Goal: Browse casually

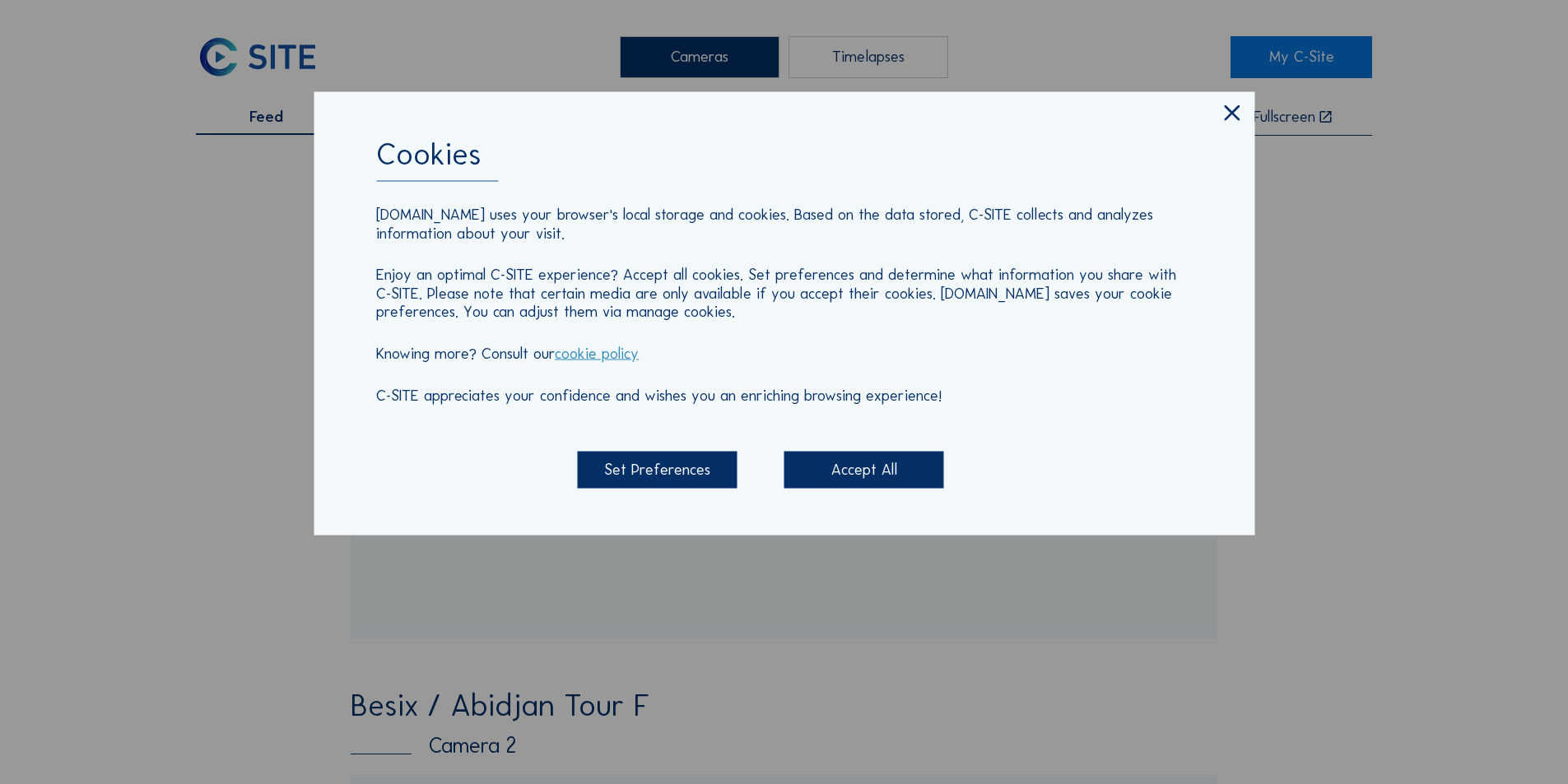
click at [1232, 114] on icon at bounding box center [1232, 114] width 26 height 27
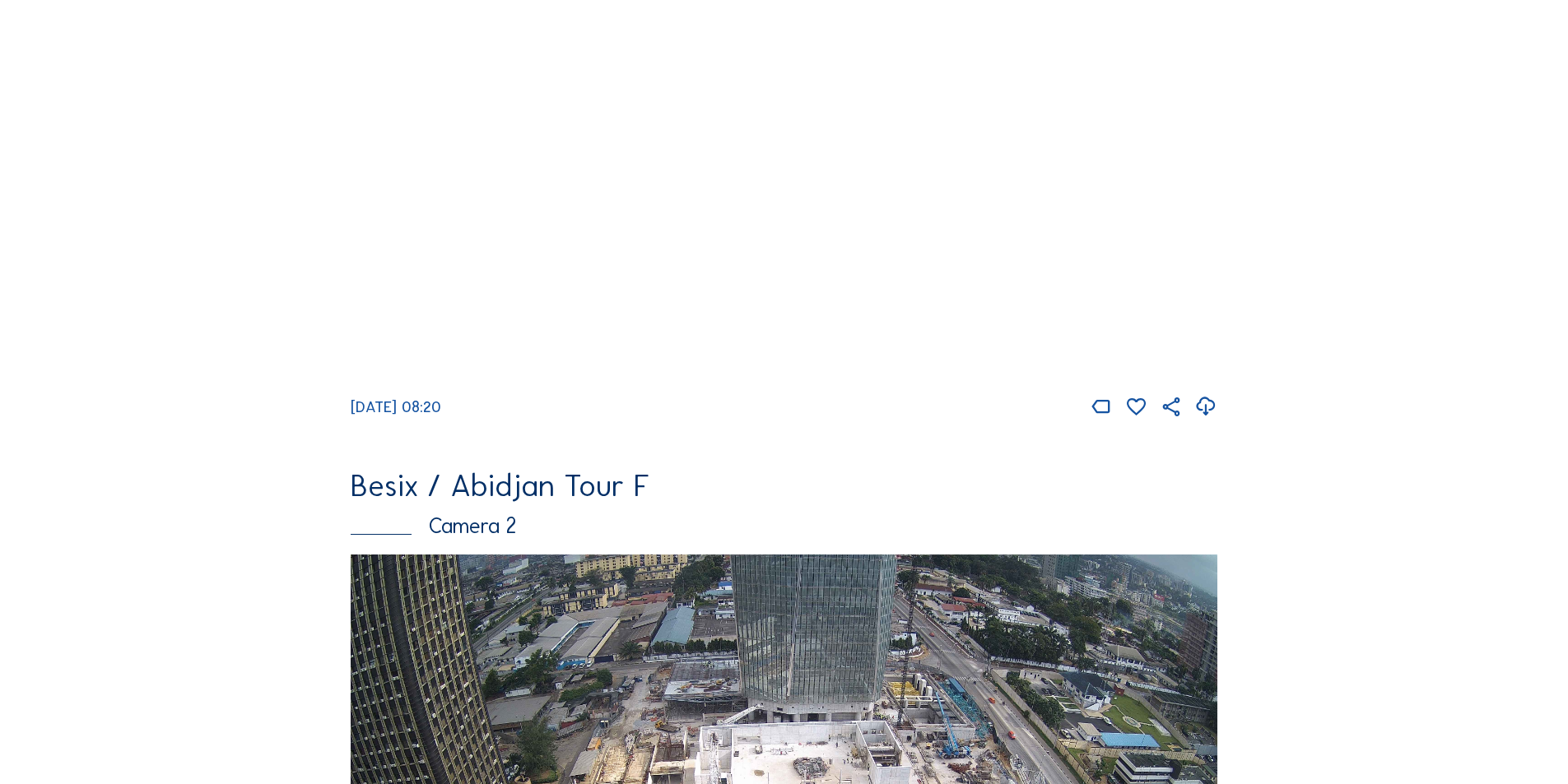
scroll to position [494, 0]
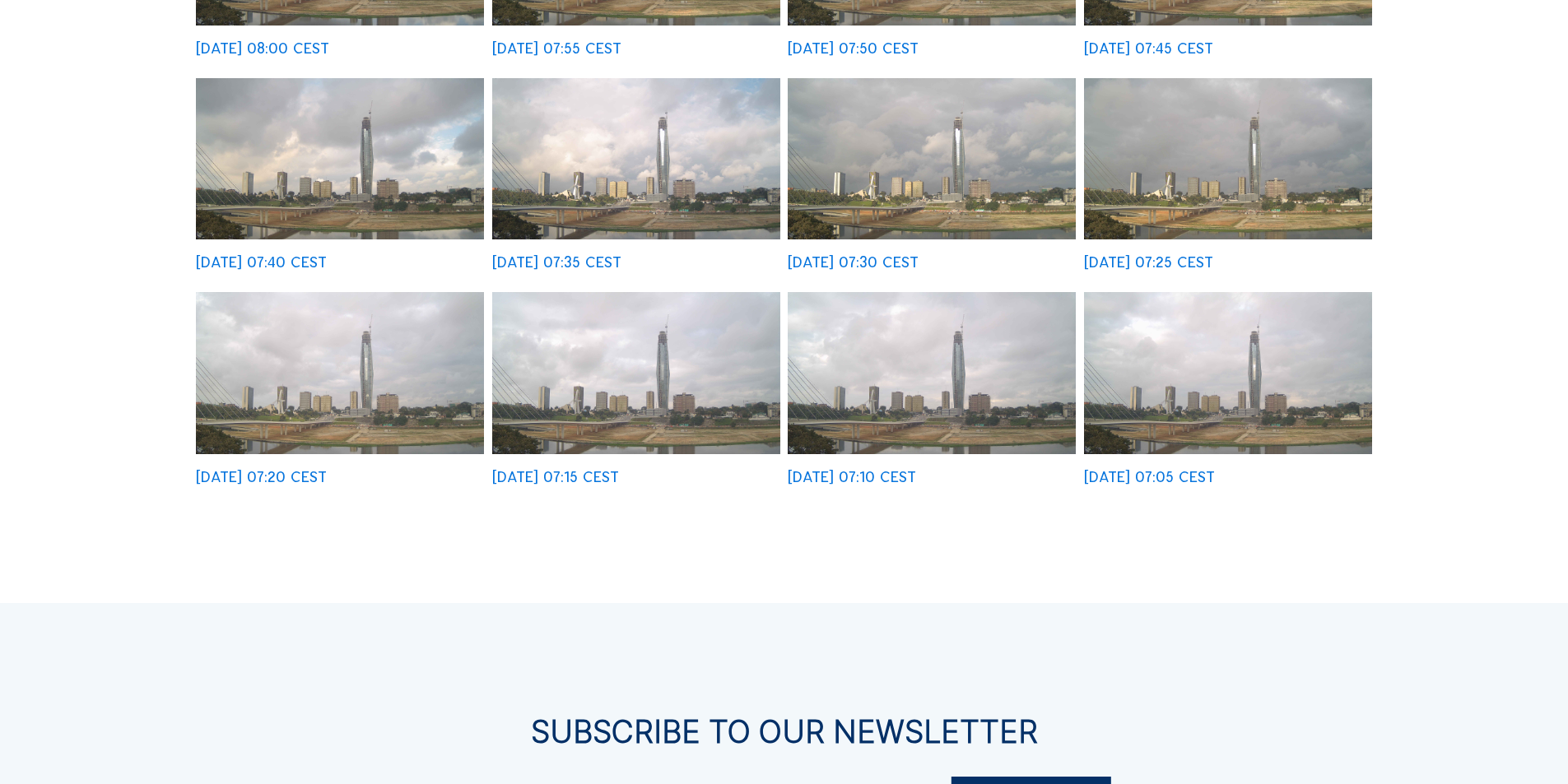
scroll to position [658, 0]
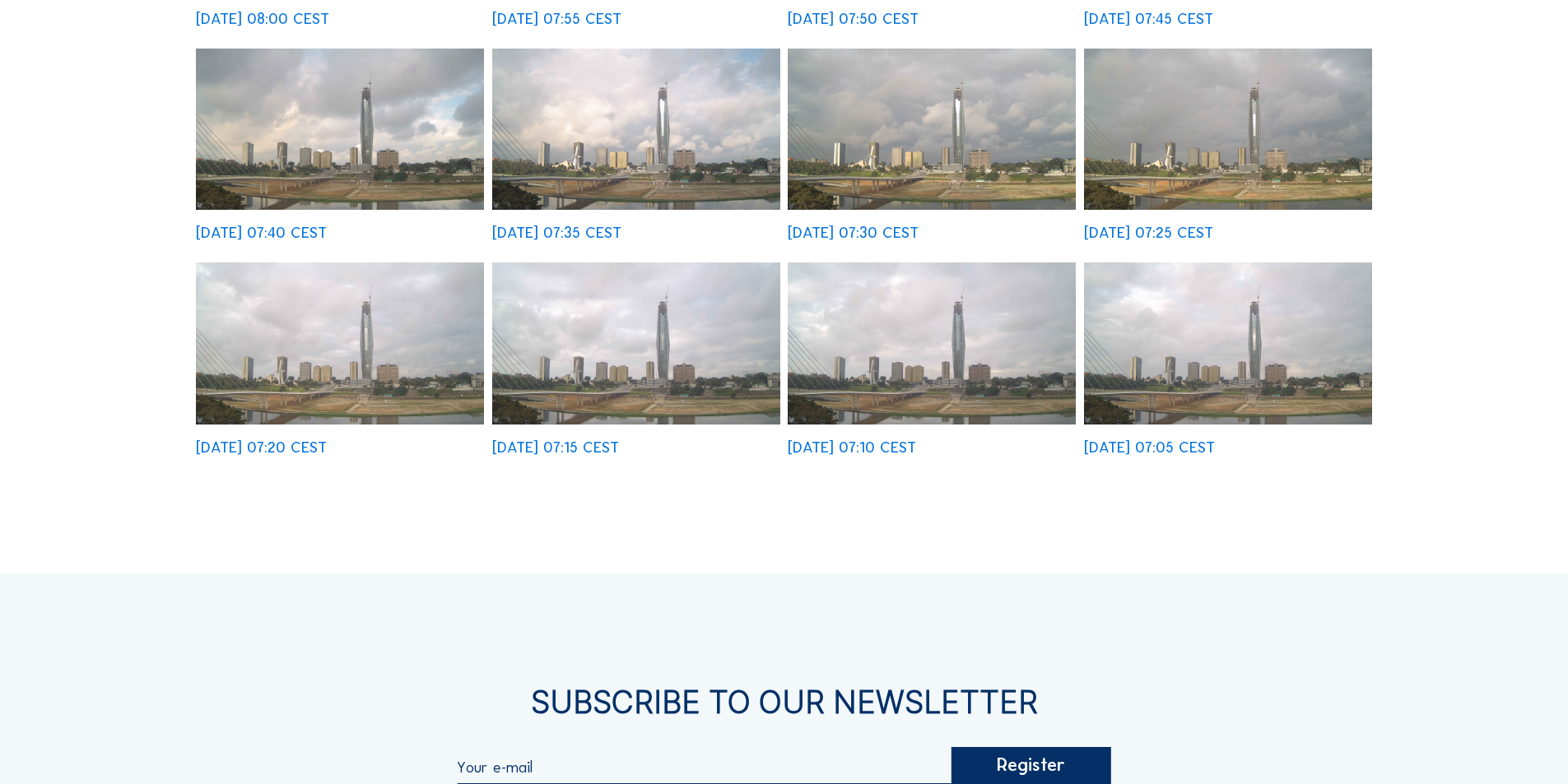
click at [631, 356] on img at bounding box center [636, 343] width 289 height 162
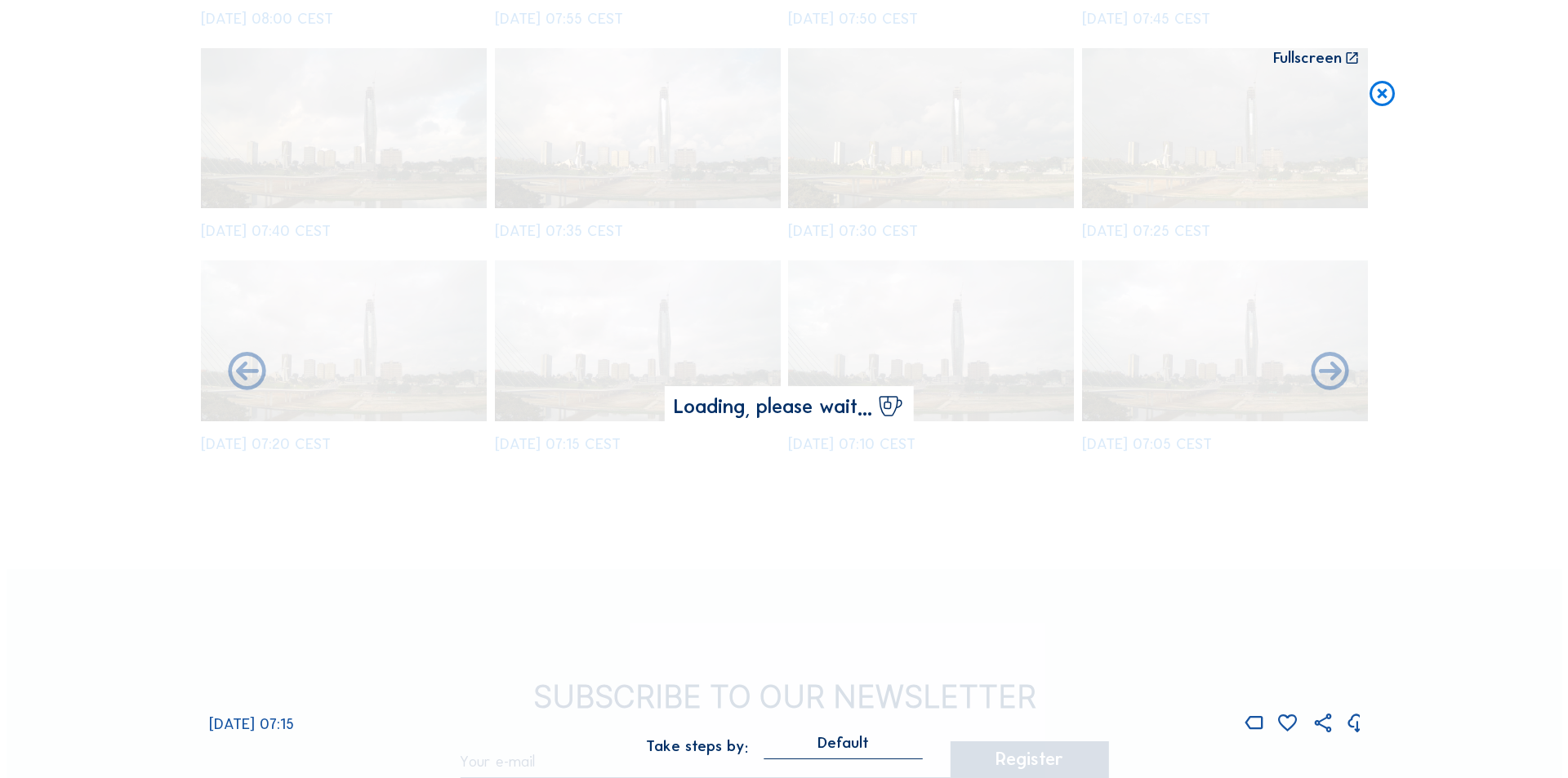
scroll to position [657, 0]
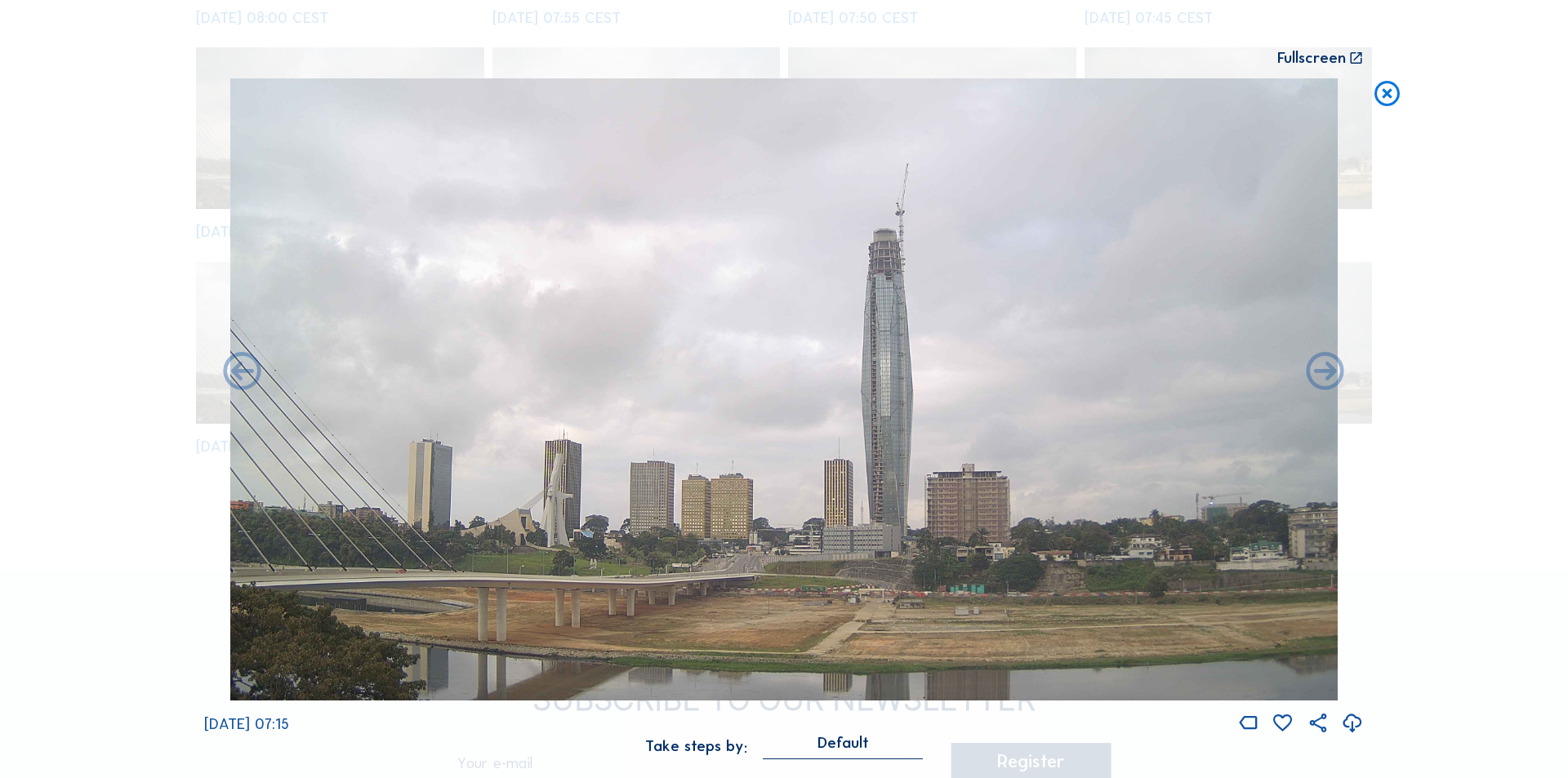
click at [1469, 303] on div "Scroll to travel through time | Press 'Alt' Button + Scroll to Zoom | Click and…" at bounding box center [784, 389] width 1568 height 778
click at [141, 357] on div "Scroll to travel through time | Press 'Alt' Button + Scroll to Zoom | Click and…" at bounding box center [784, 389] width 1568 height 778
click at [1385, 94] on icon at bounding box center [1387, 94] width 30 height 31
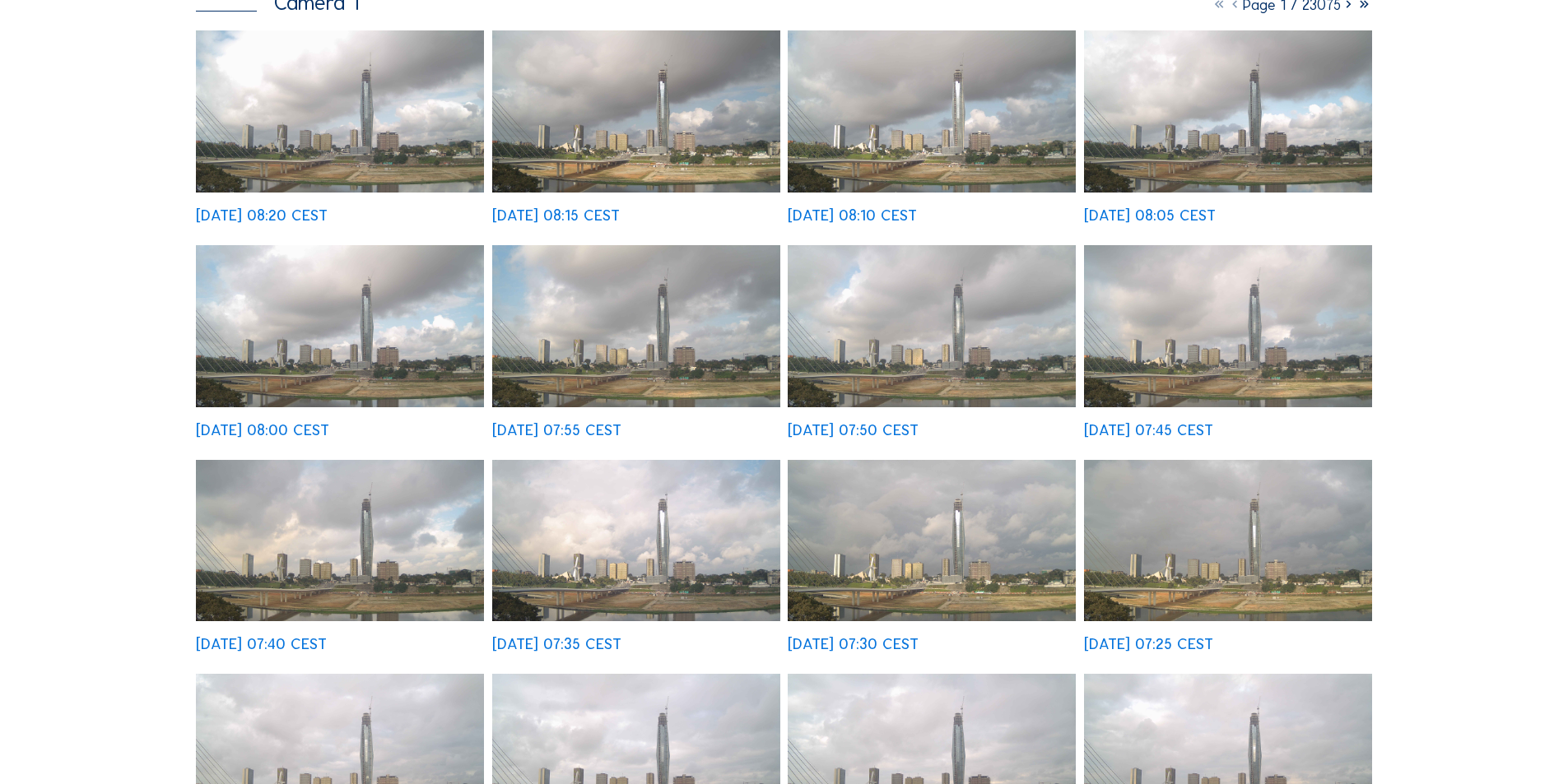
scroll to position [0, 0]
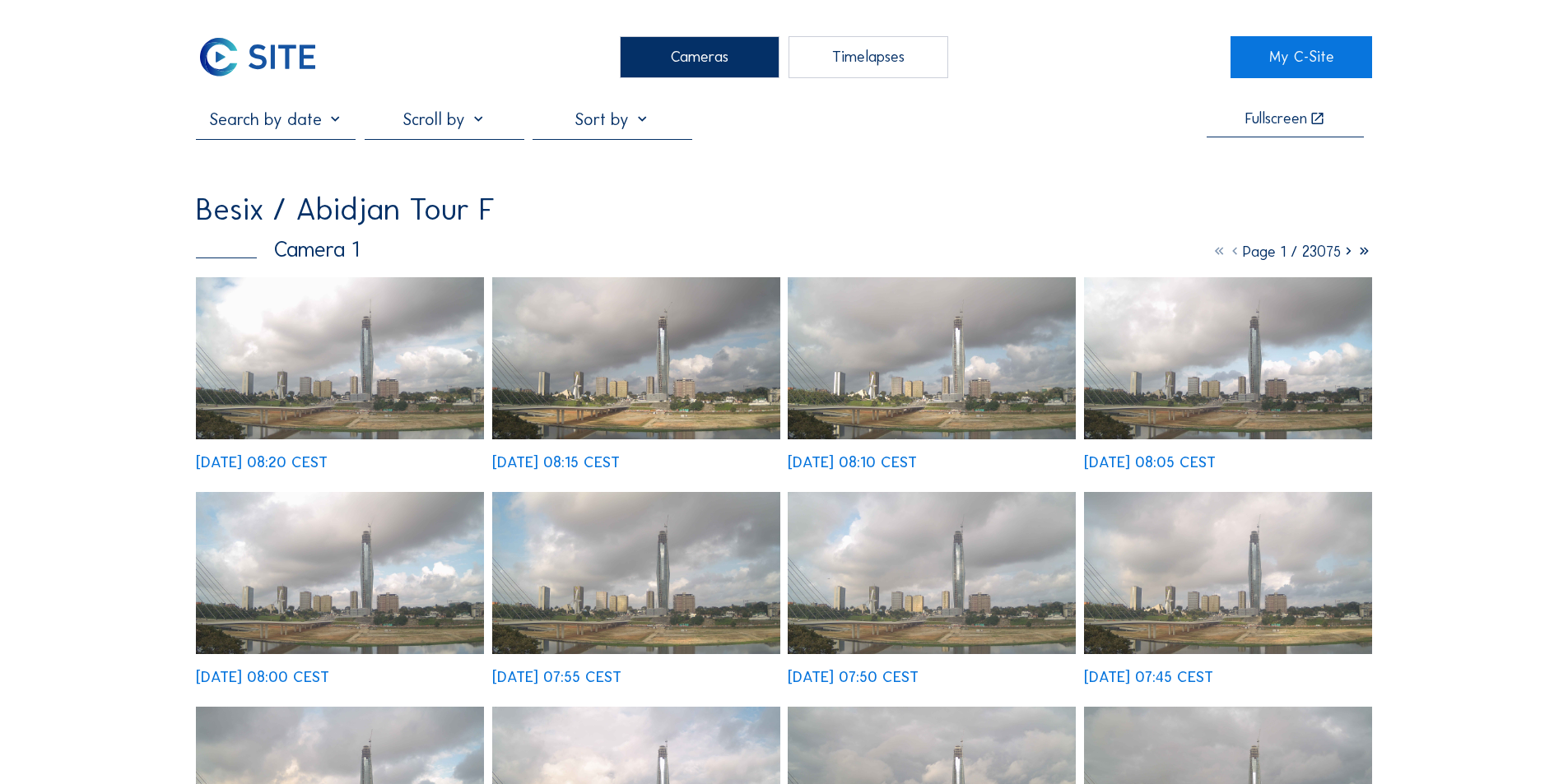
click at [1347, 255] on icon at bounding box center [1349, 250] width 16 height 19
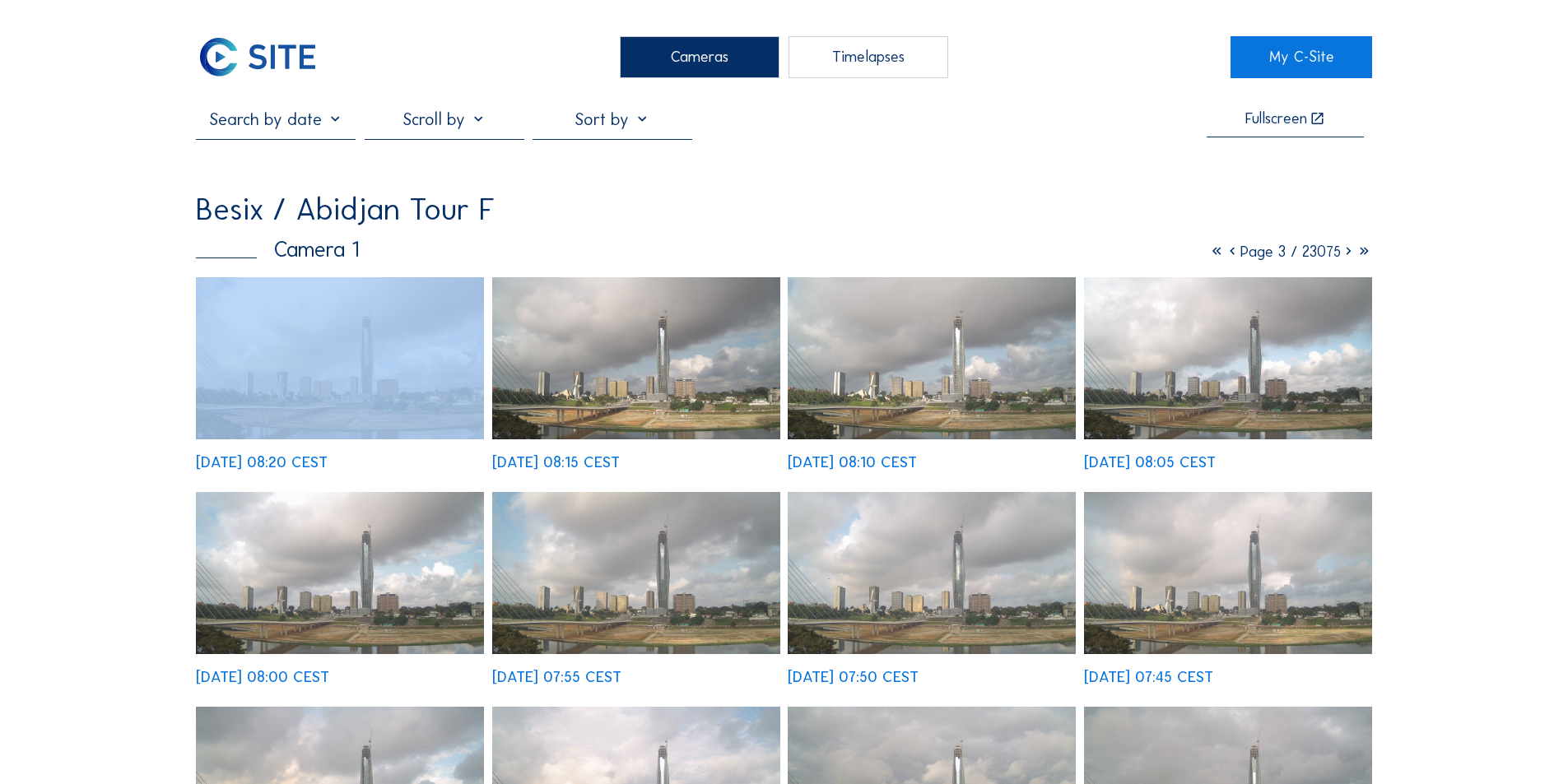
click at [1347, 255] on icon at bounding box center [1349, 250] width 16 height 19
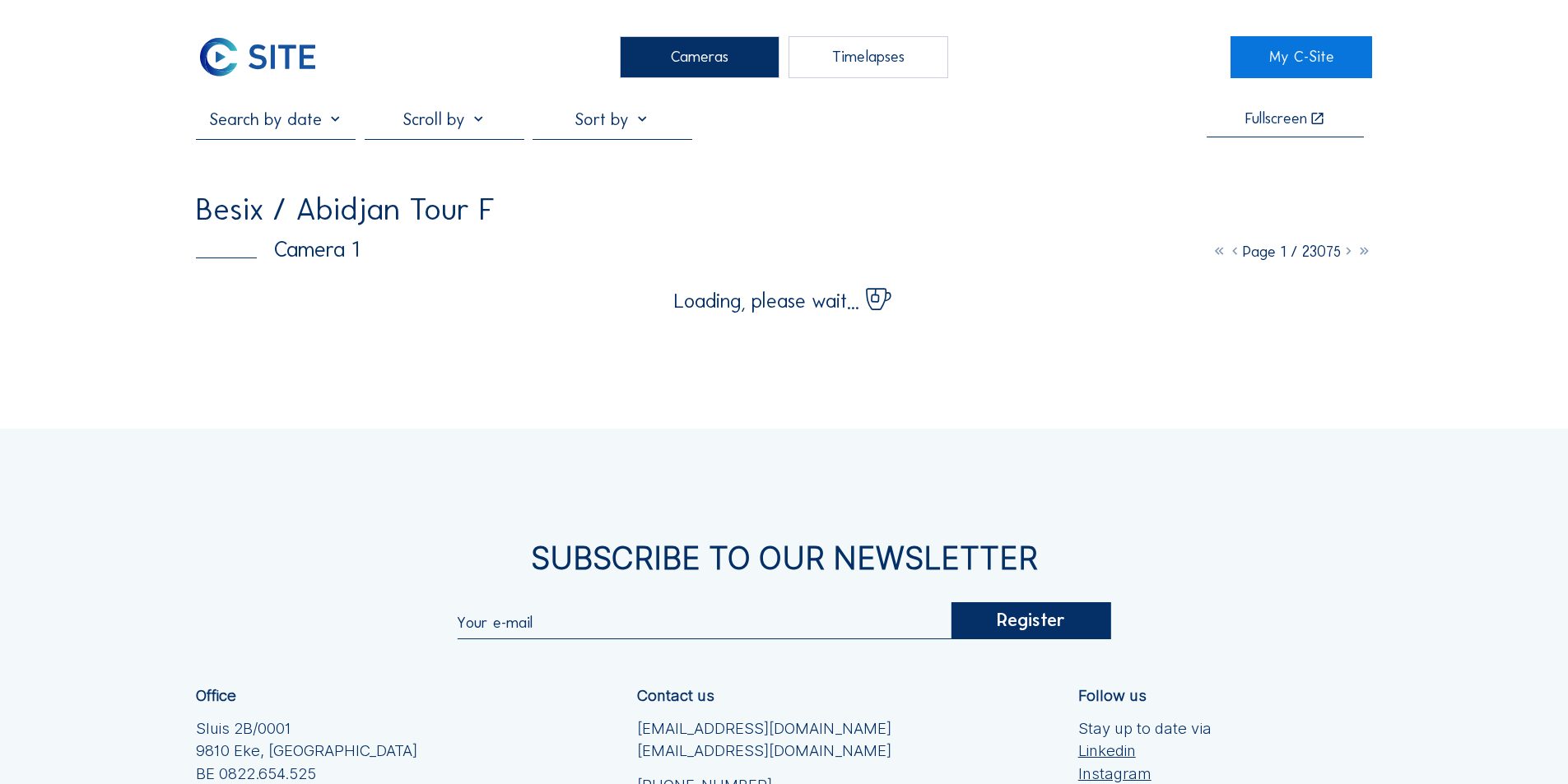
click at [1347, 255] on icon at bounding box center [1349, 250] width 16 height 19
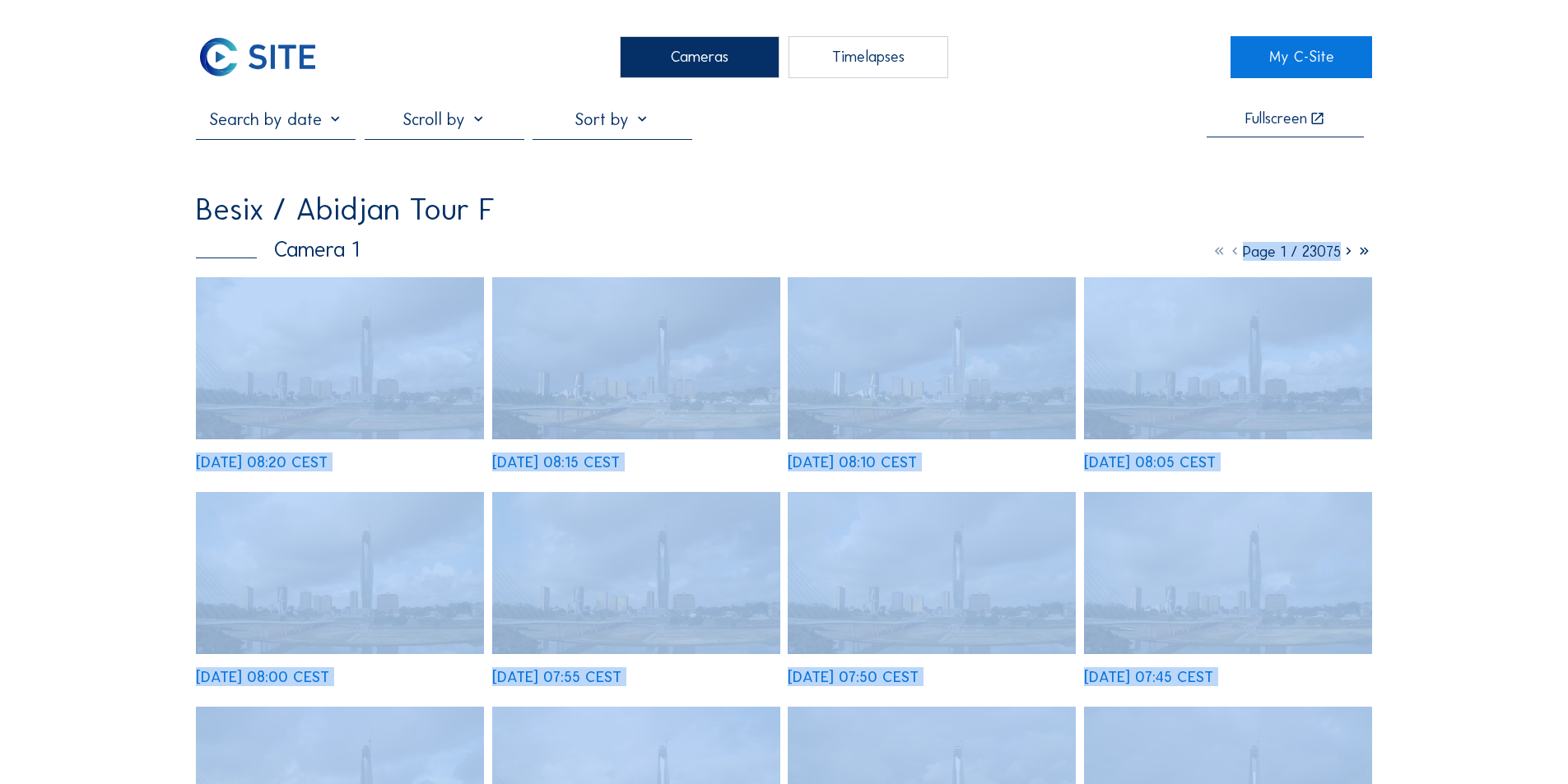
click at [1228, 257] on icon at bounding box center [1235, 250] width 16 height 19
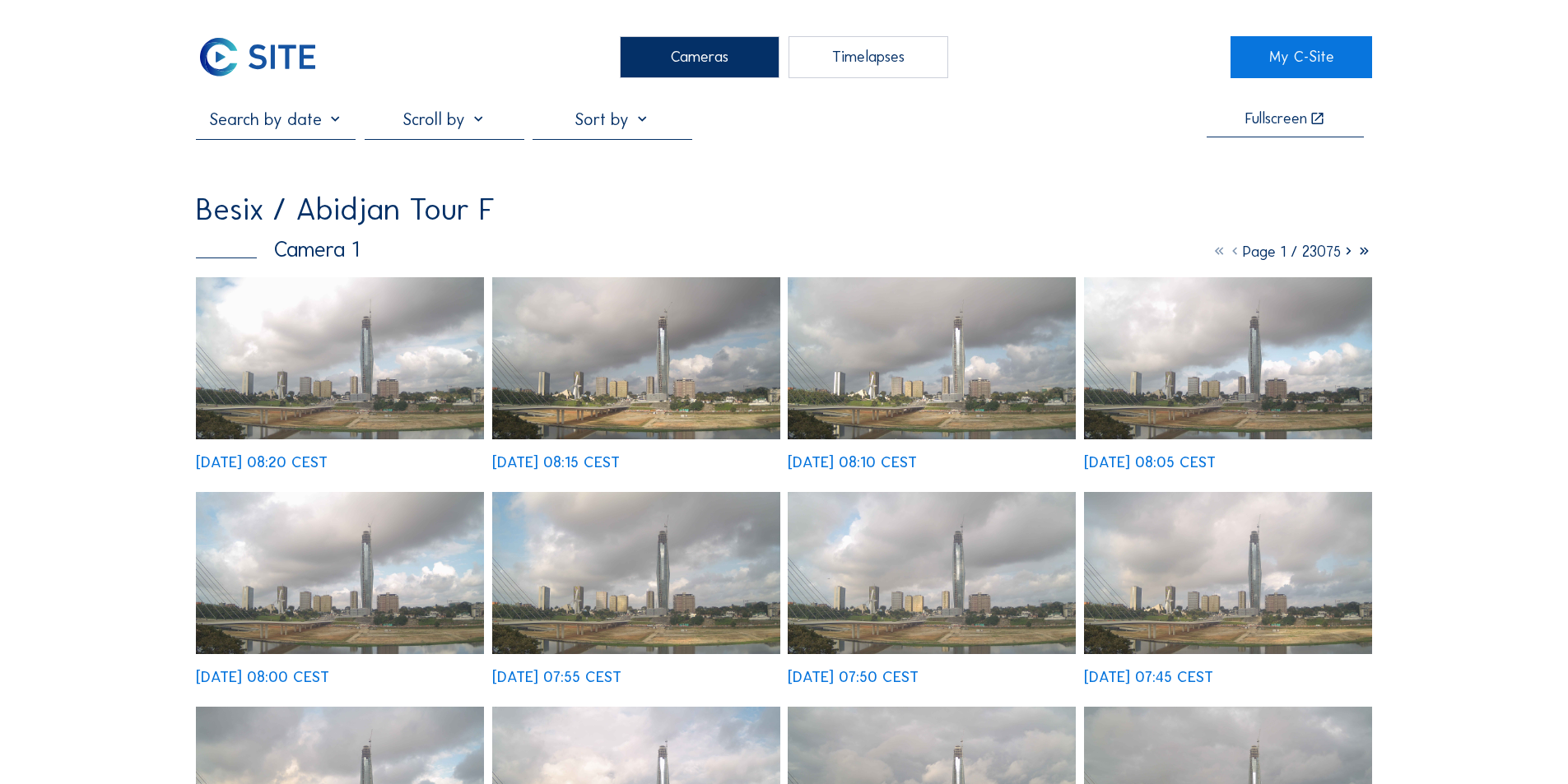
click at [1347, 255] on icon at bounding box center [1349, 250] width 16 height 19
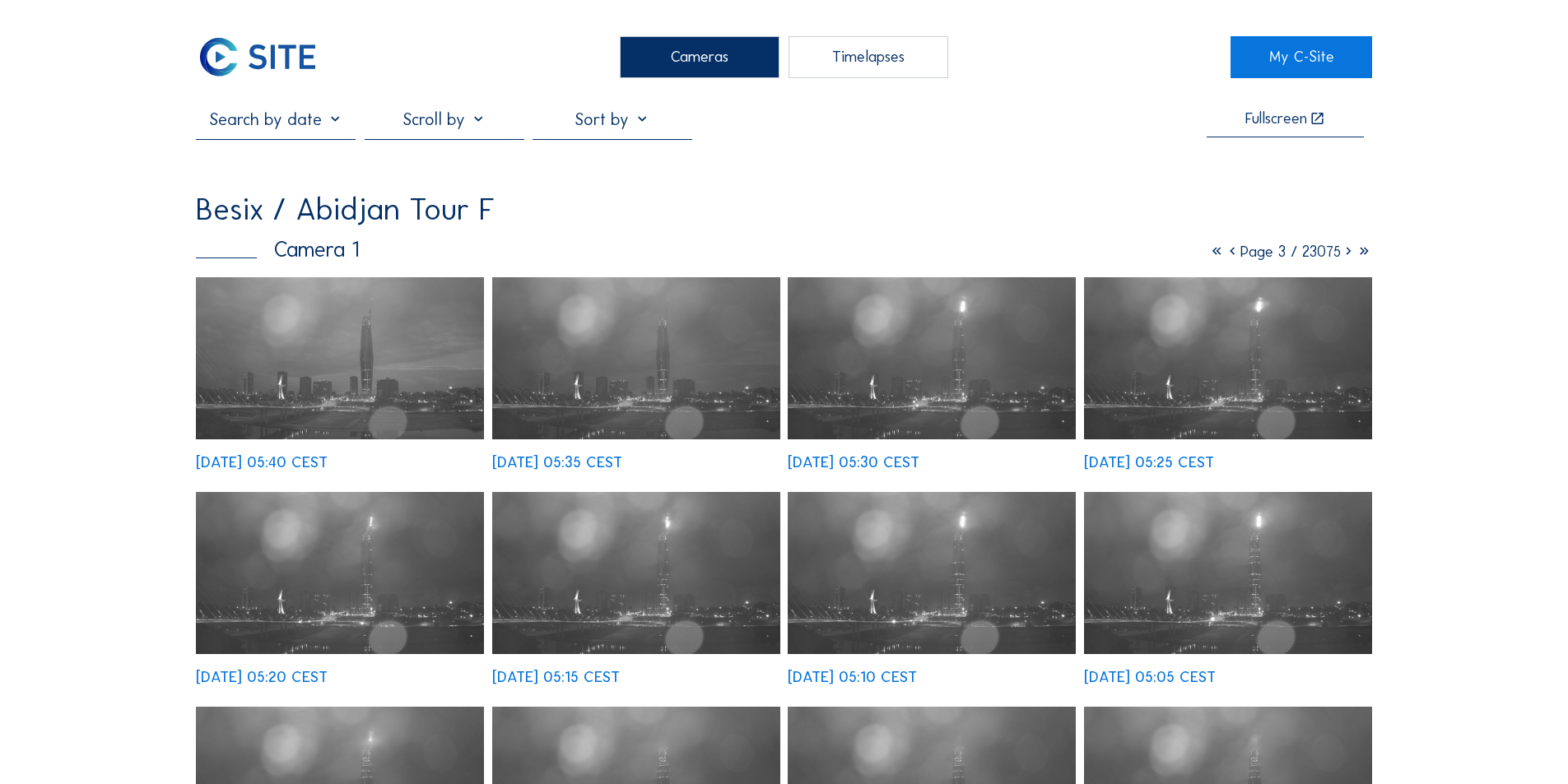
click at [1347, 255] on icon at bounding box center [1349, 250] width 16 height 19
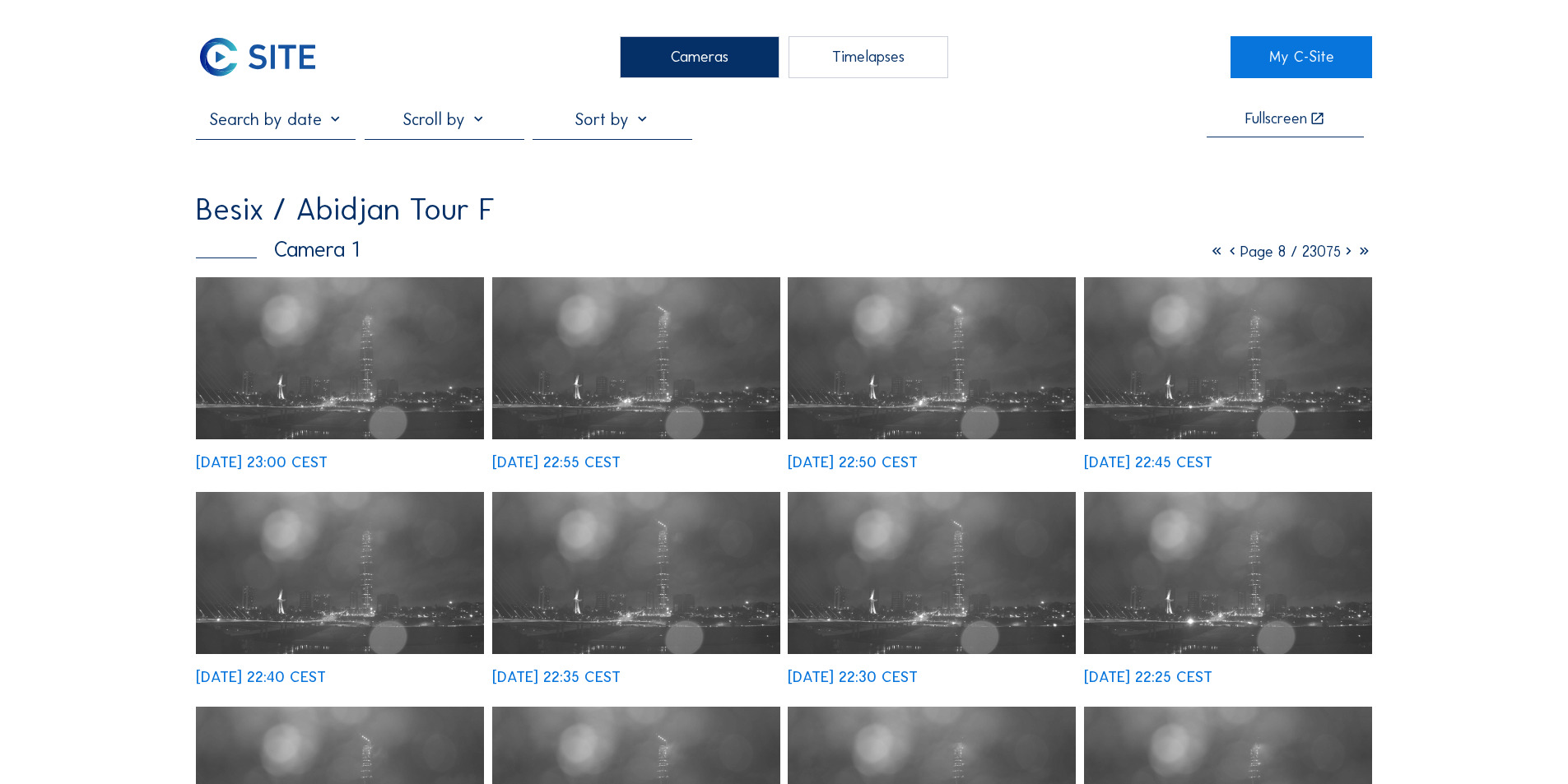
click at [1347, 255] on icon at bounding box center [1349, 250] width 16 height 19
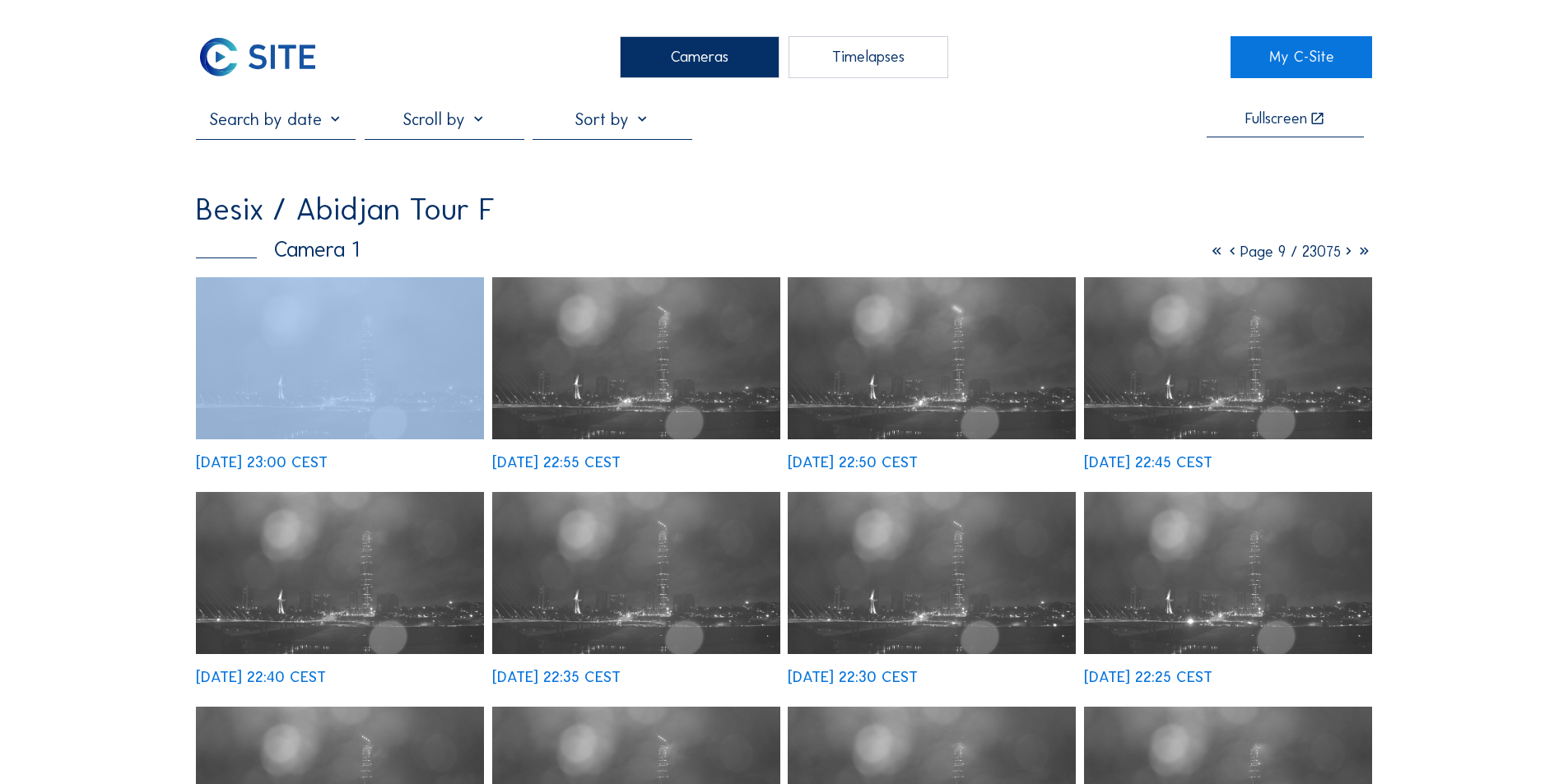
click at [1347, 255] on icon at bounding box center [1349, 250] width 16 height 19
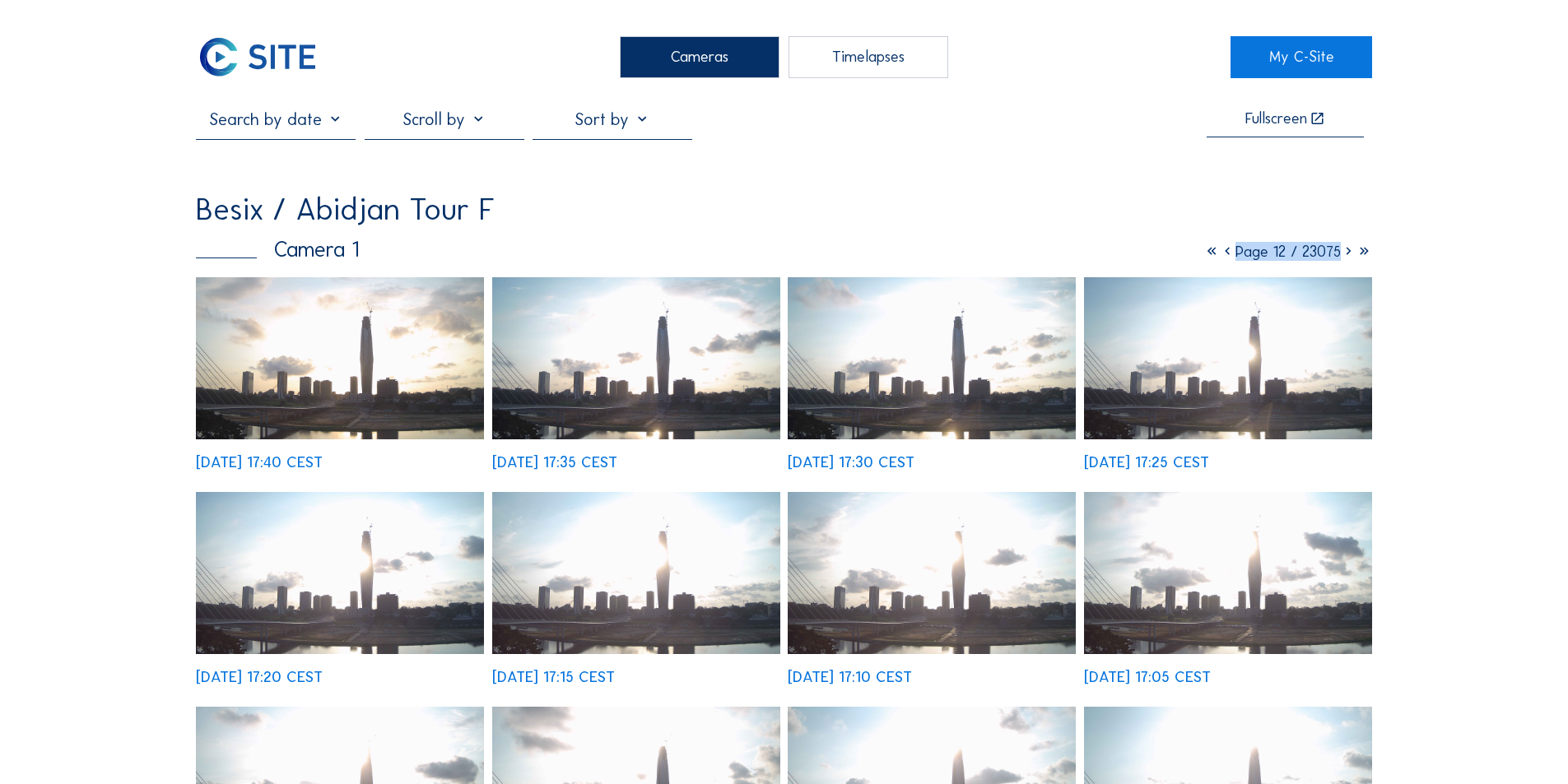
click at [1347, 255] on icon at bounding box center [1349, 250] width 16 height 19
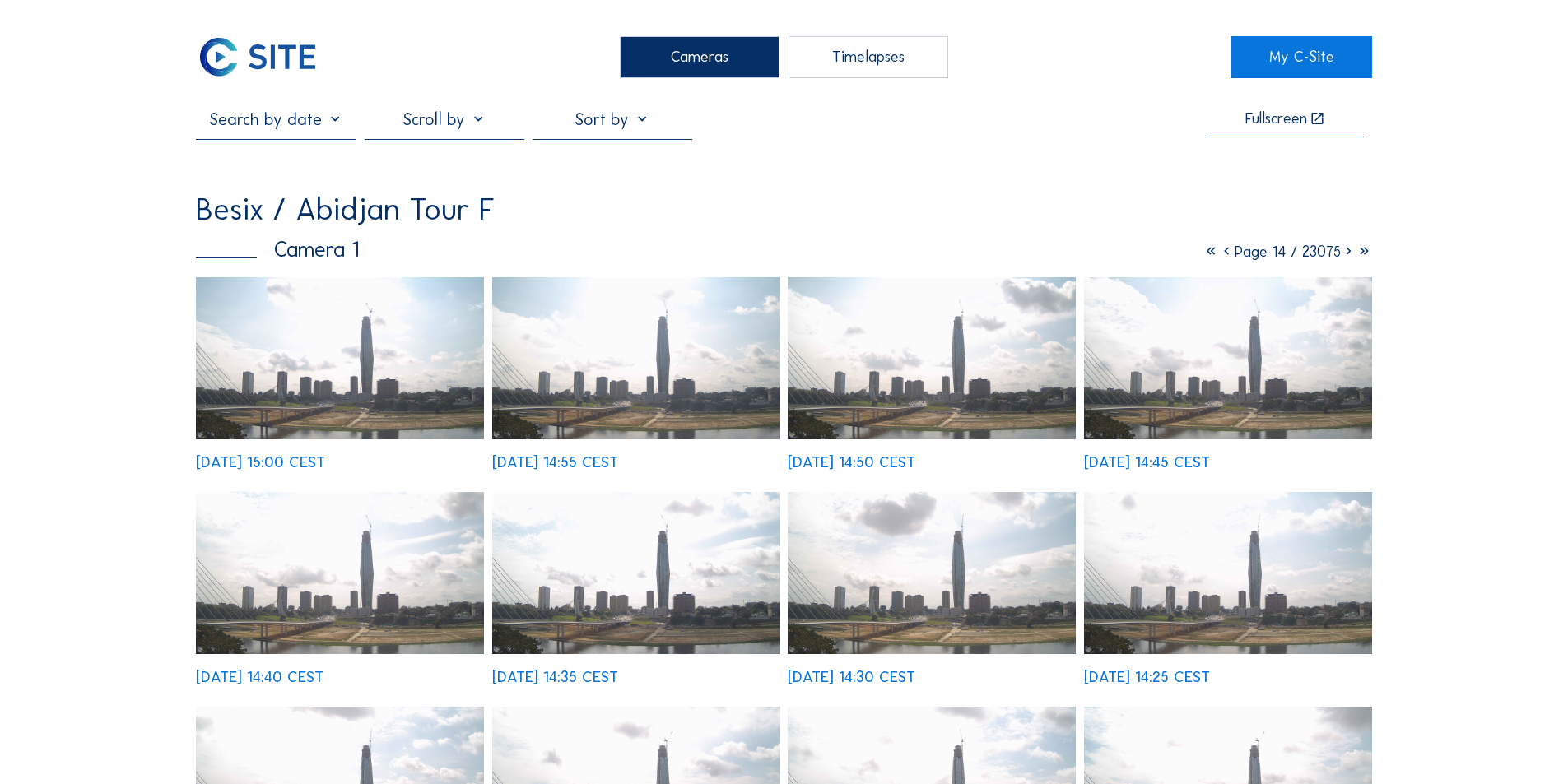
click at [1348, 258] on icon at bounding box center [1349, 250] width 16 height 19
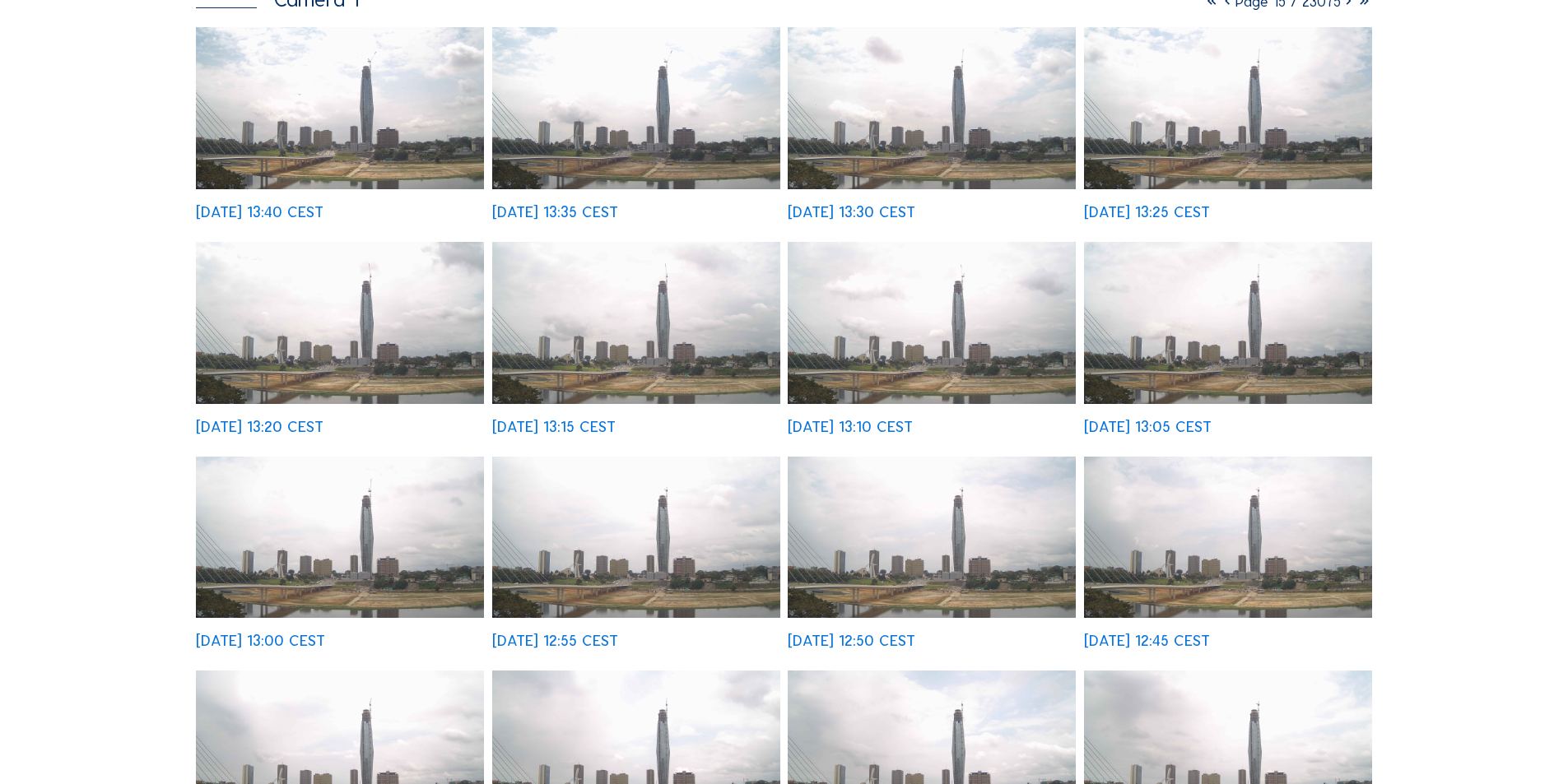
scroll to position [329, 0]
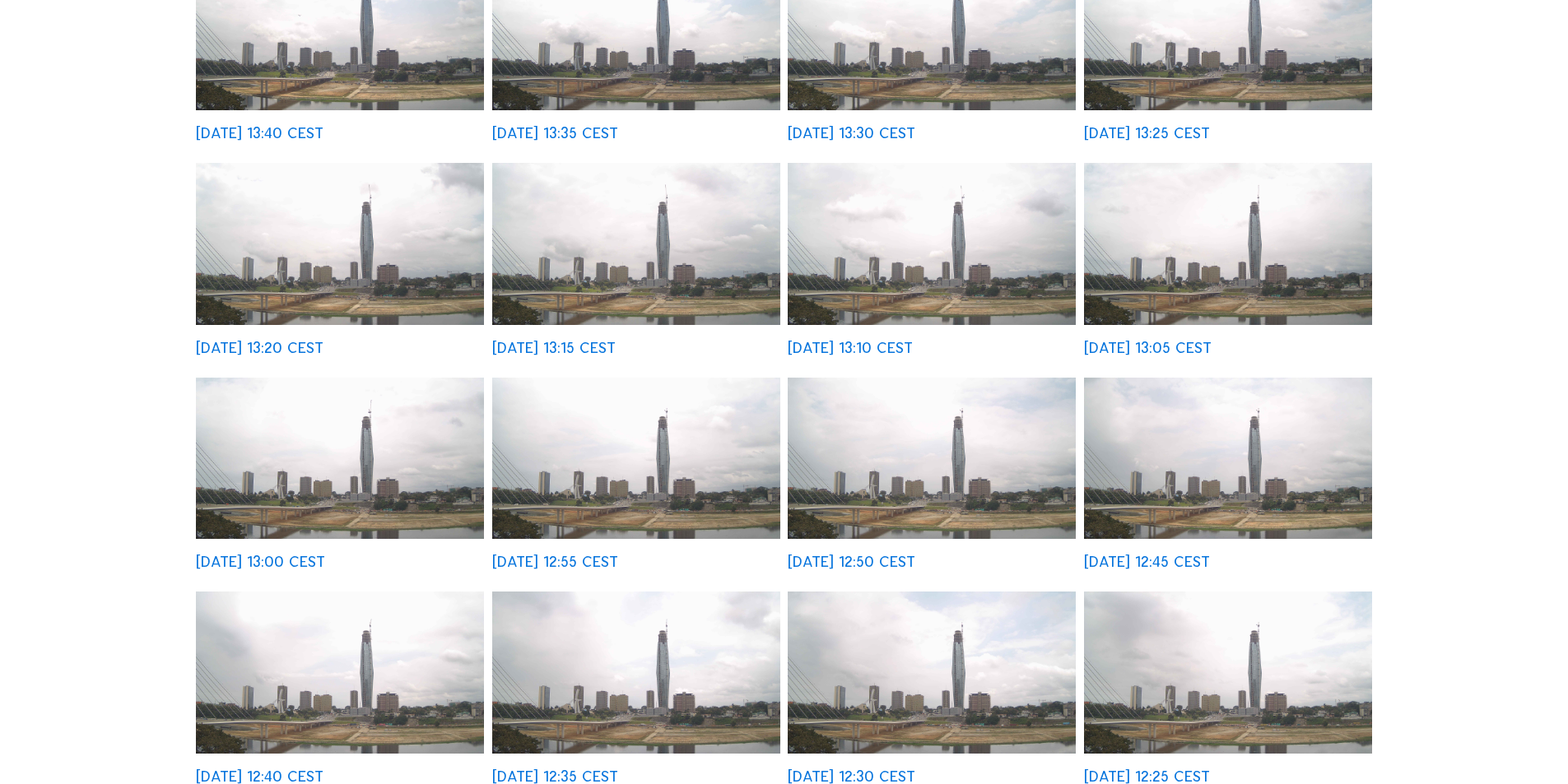
click at [371, 659] on img at bounding box center [339, 673] width 289 height 162
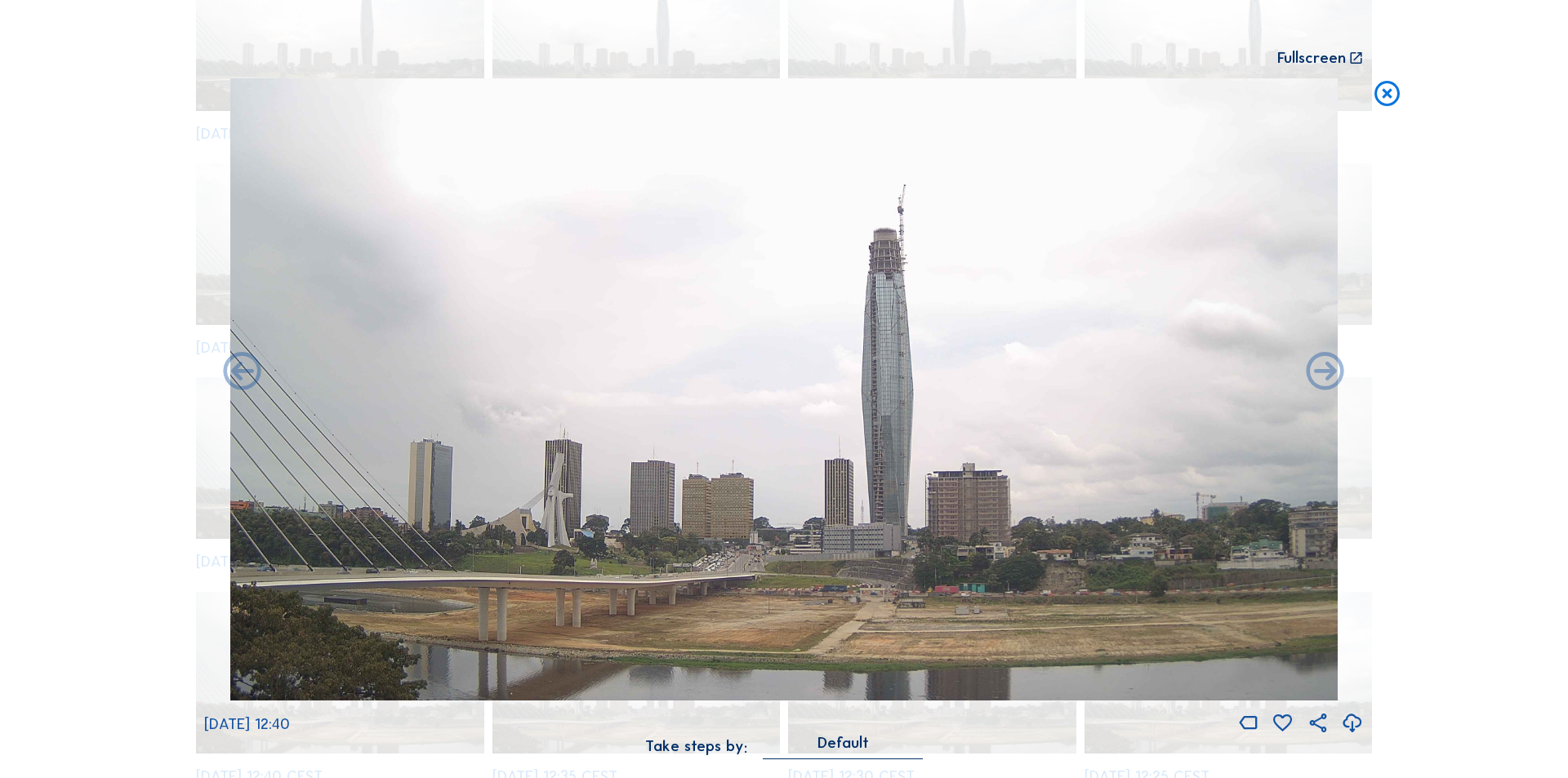
click at [1486, 377] on div "Scroll to travel through time | Press 'Alt' Button + Scroll to Zoom | Click and…" at bounding box center [784, 389] width 1568 height 778
click at [1384, 95] on icon at bounding box center [1387, 94] width 30 height 31
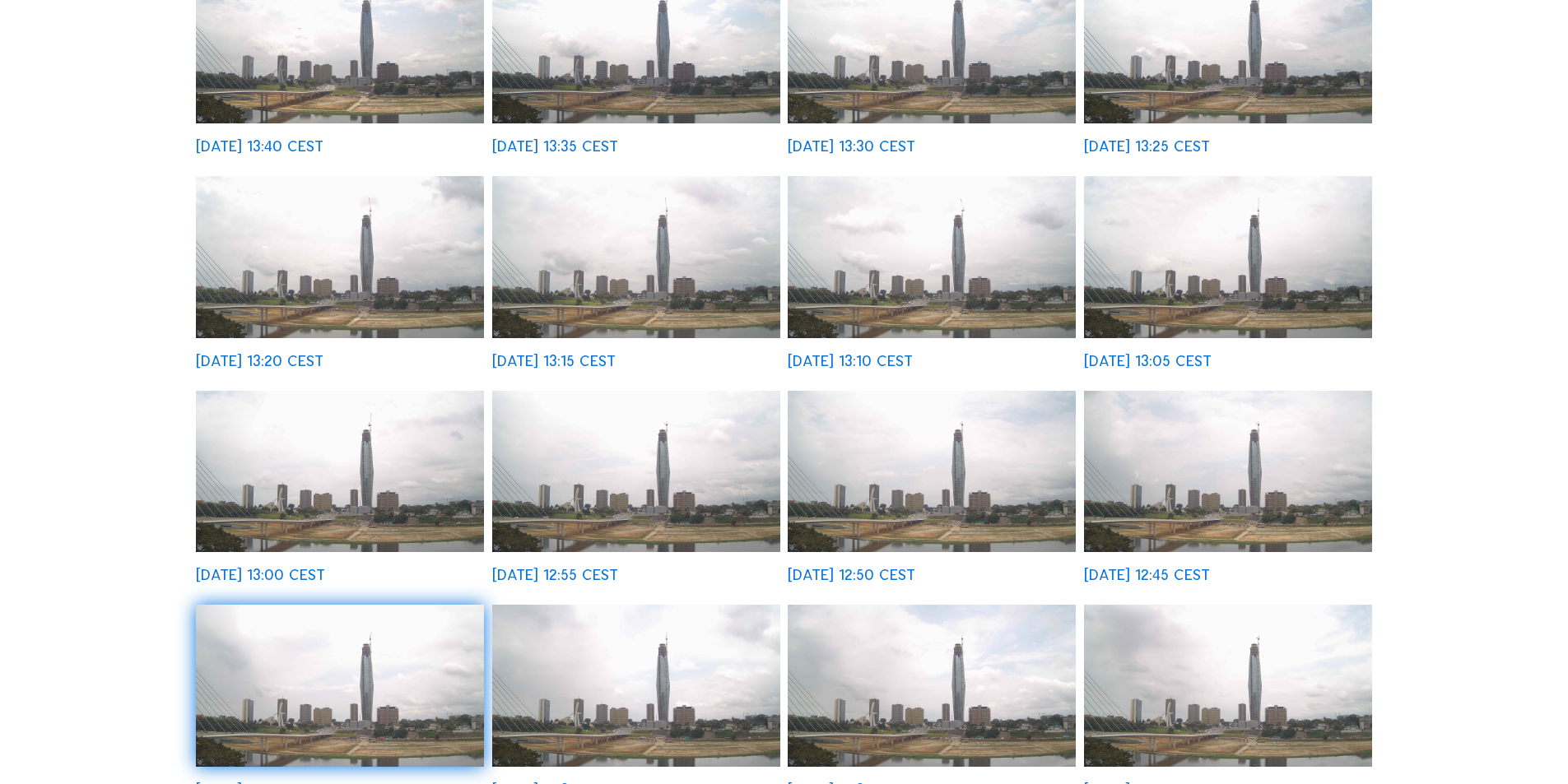
scroll to position [0, 0]
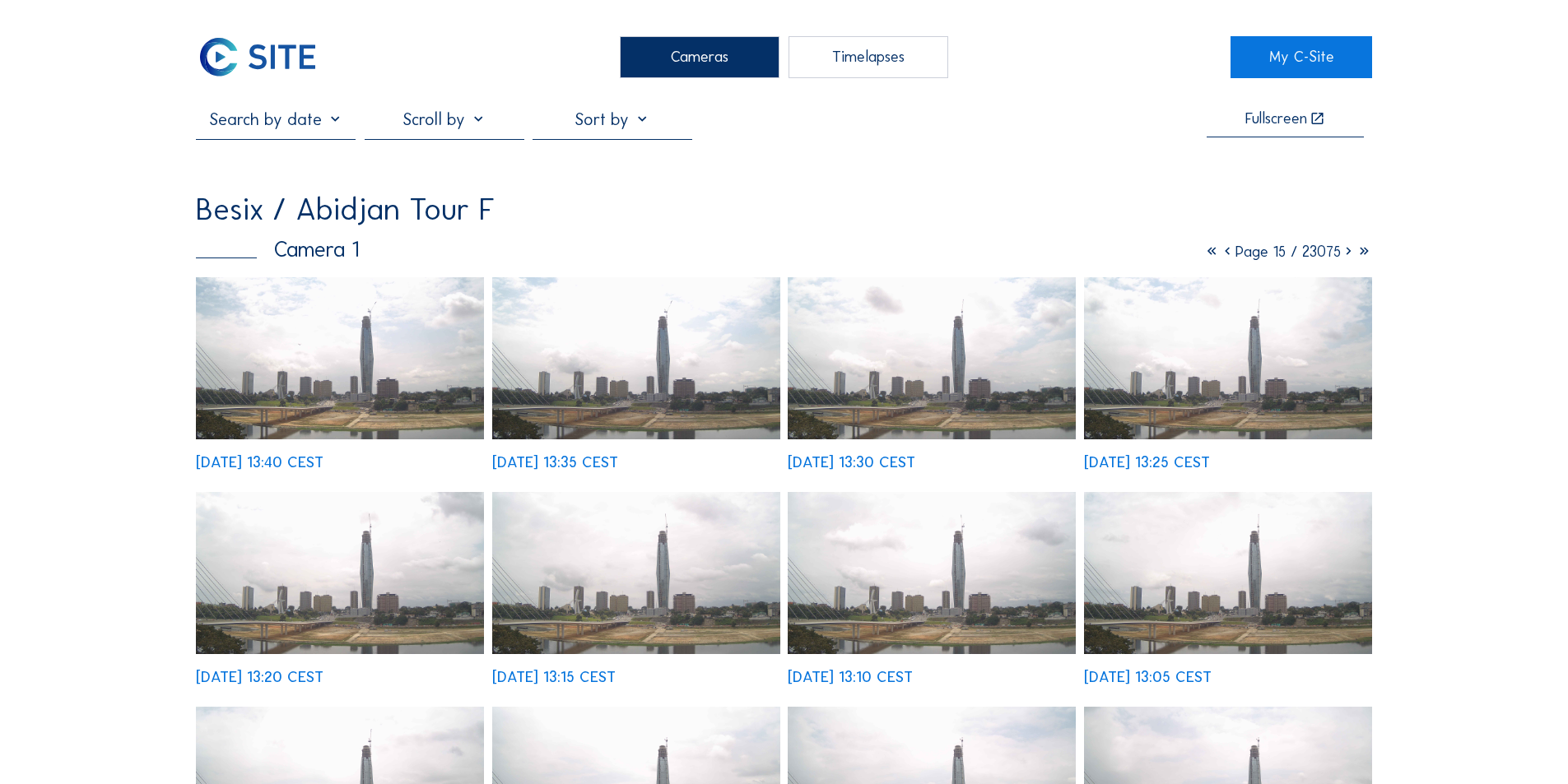
click at [724, 55] on div "Cameras" at bounding box center [699, 57] width 159 height 41
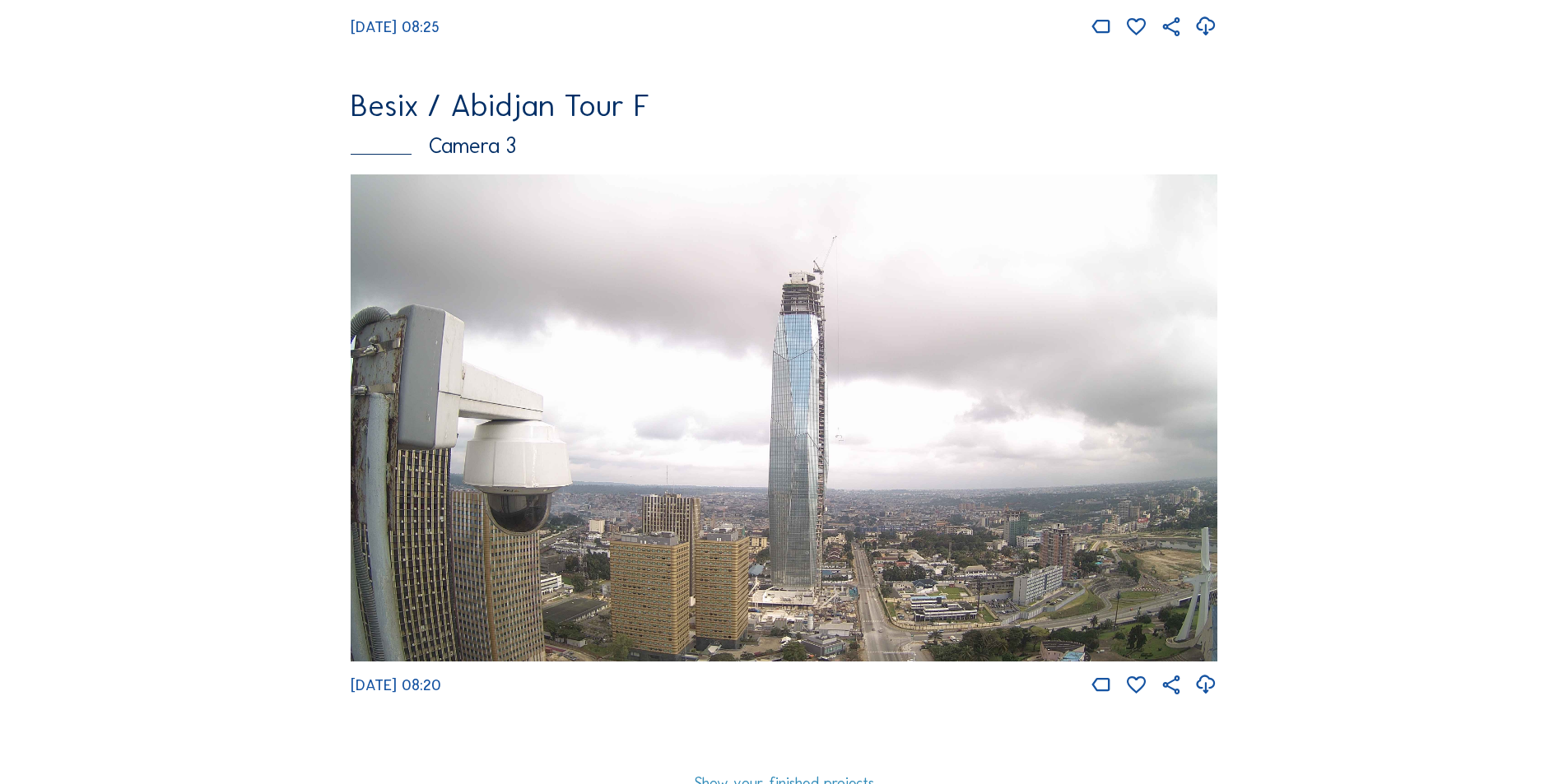
scroll to position [1481, 0]
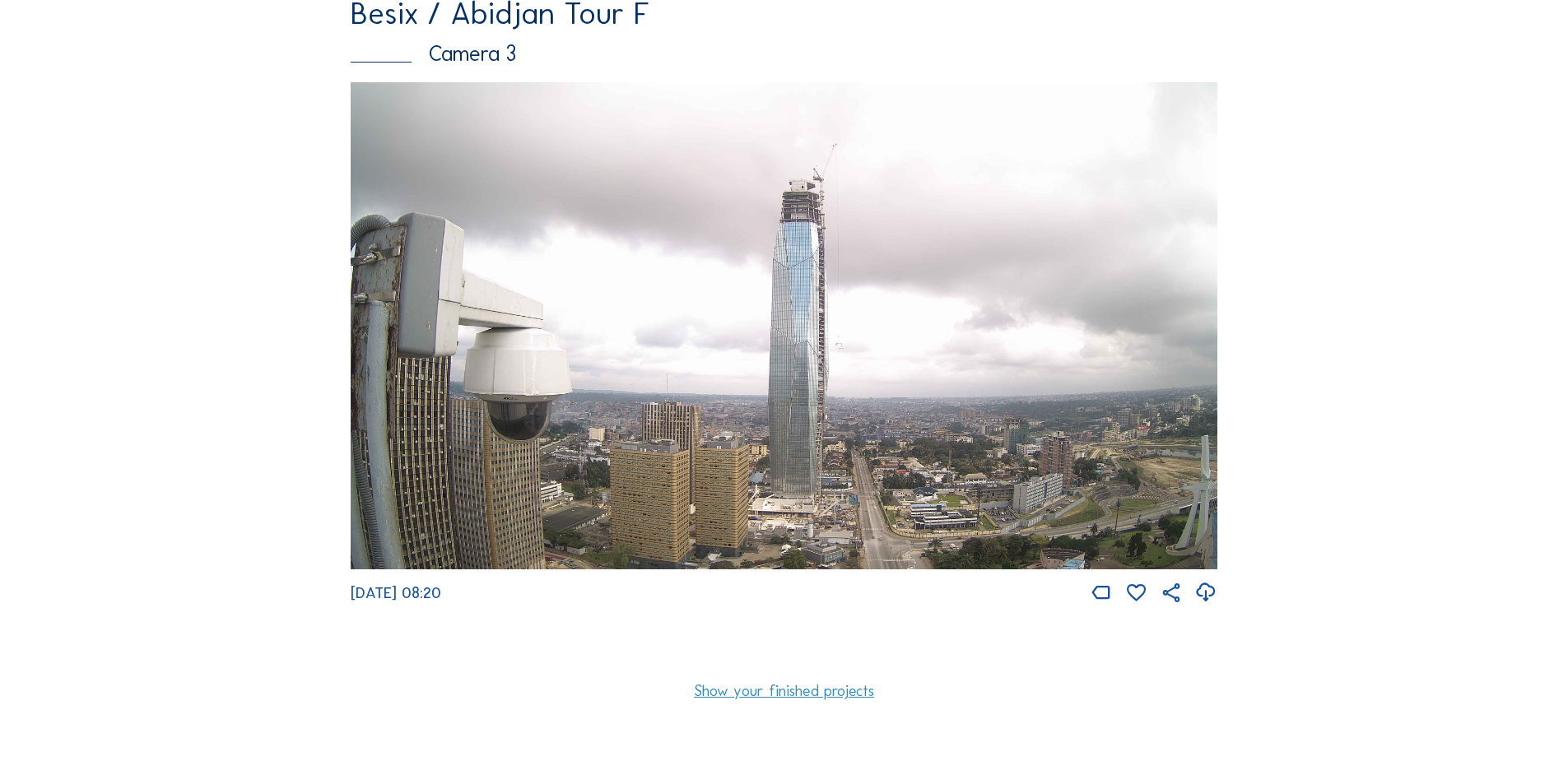
click at [838, 345] on img at bounding box center [784, 326] width 867 height 488
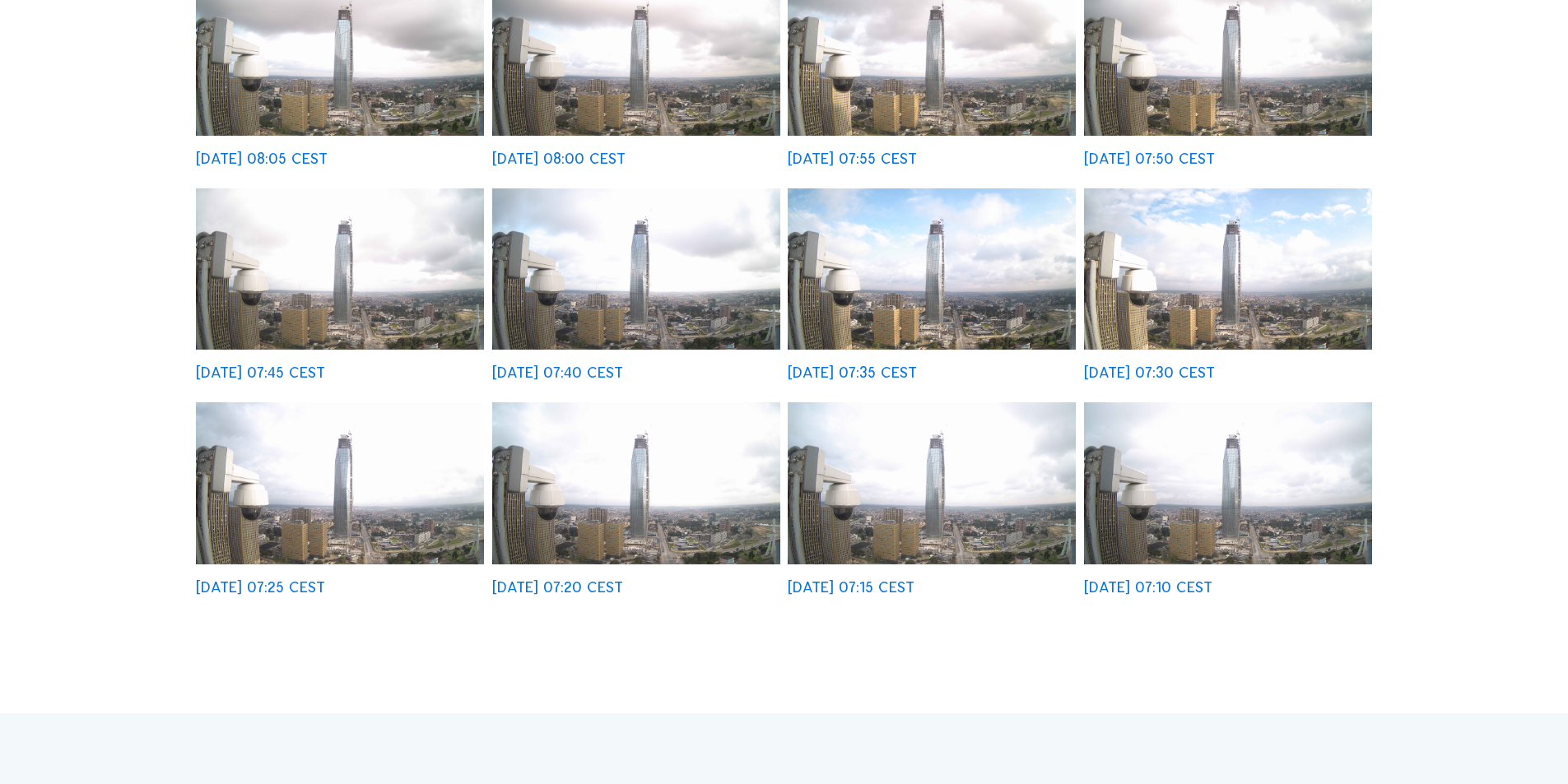
scroll to position [576, 0]
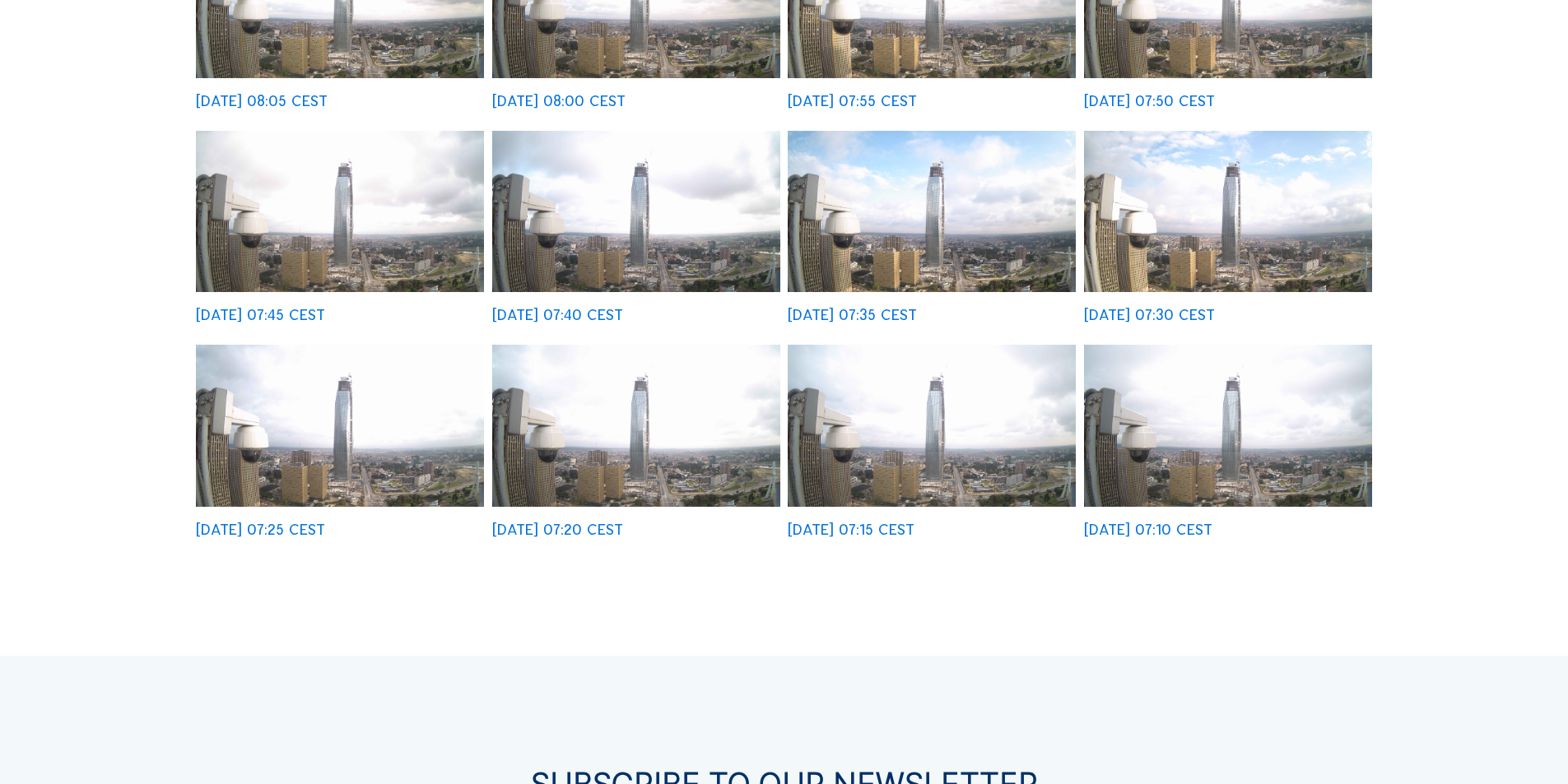
click at [953, 215] on img at bounding box center [931, 212] width 289 height 162
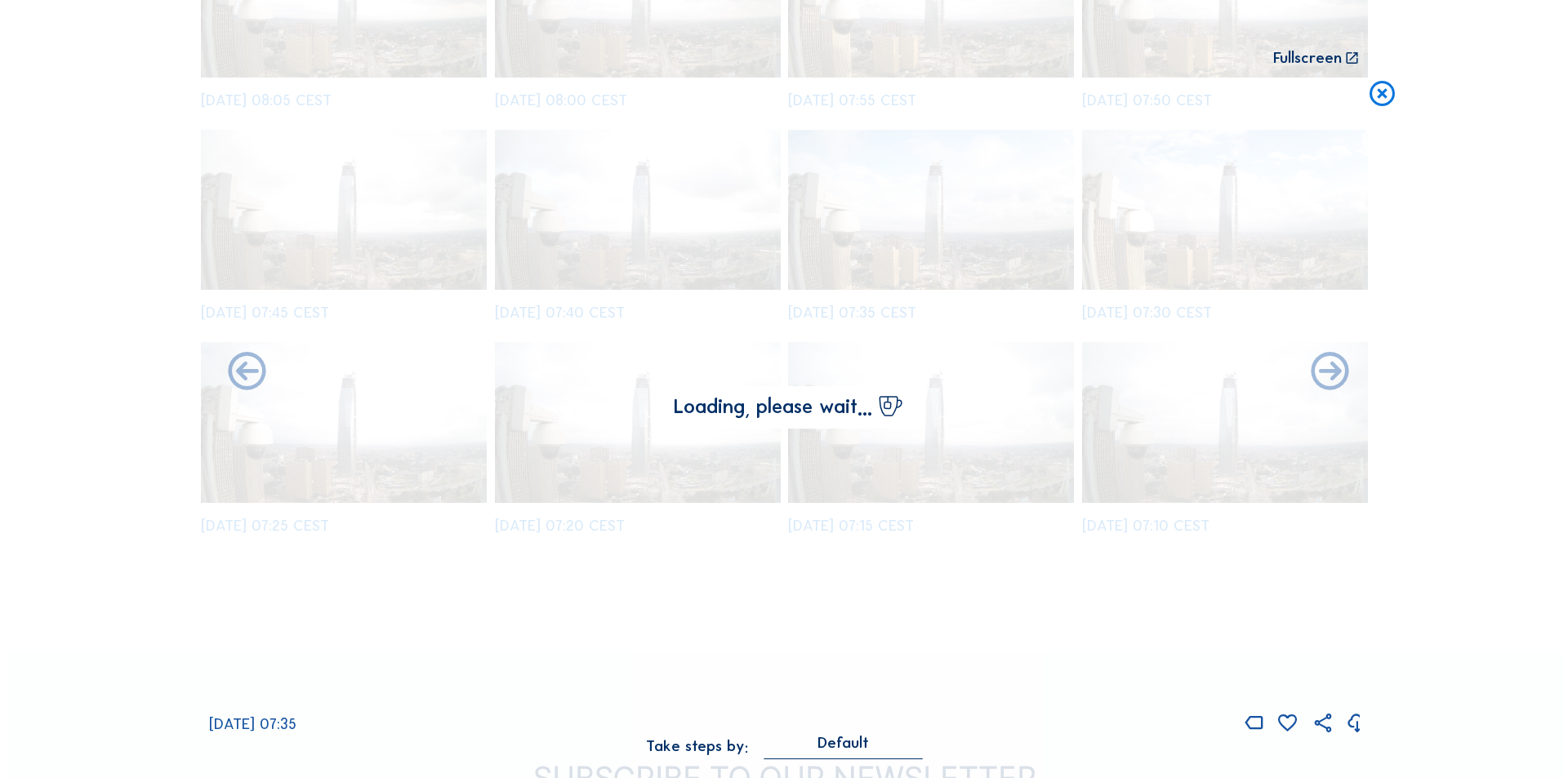
scroll to position [573, 0]
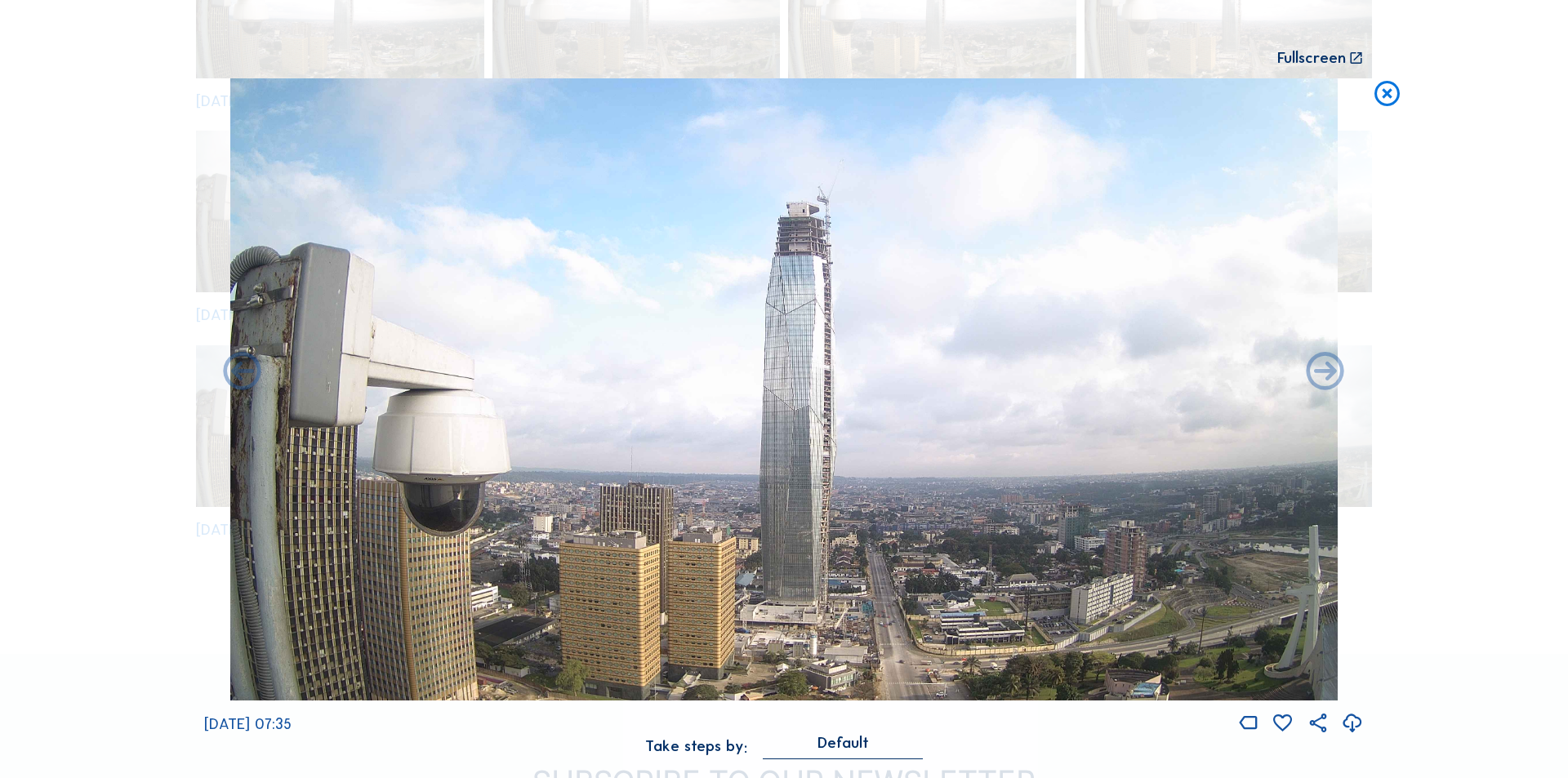
click at [1389, 95] on icon at bounding box center [1387, 94] width 30 height 31
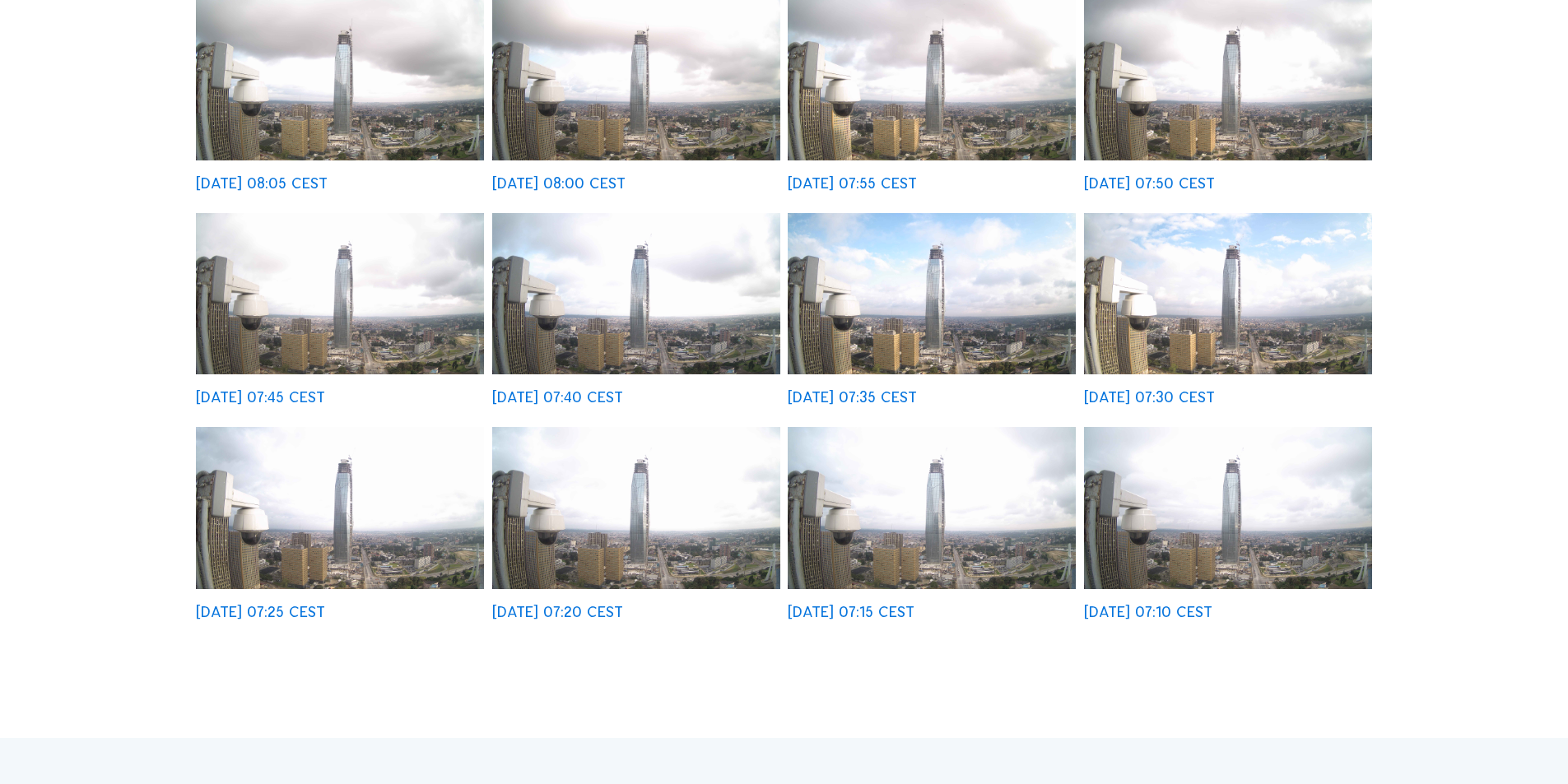
scroll to position [269, 0]
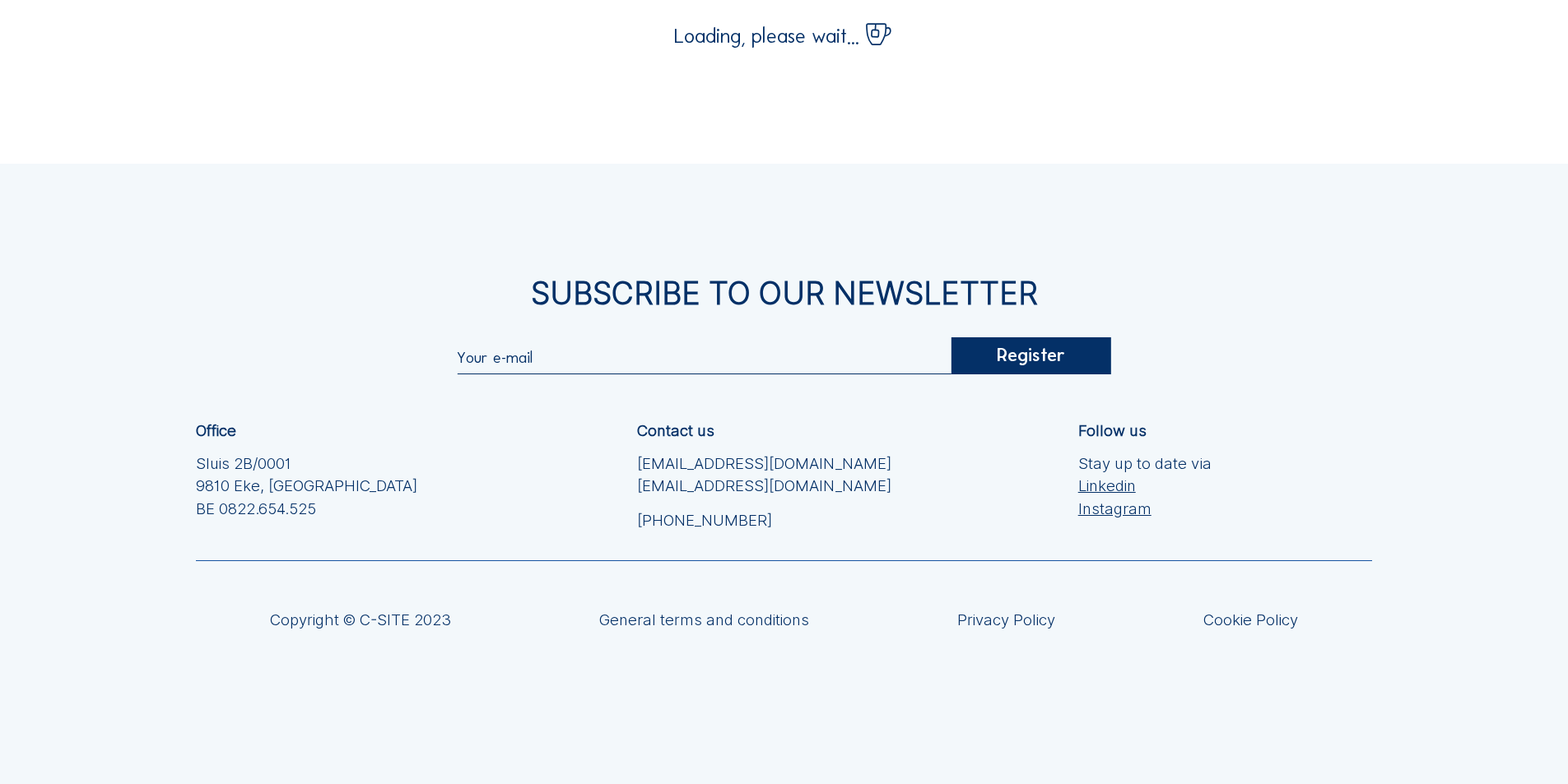
click at [955, 288] on div "Subscribe to our newsletter" at bounding box center [784, 292] width 1176 height 30
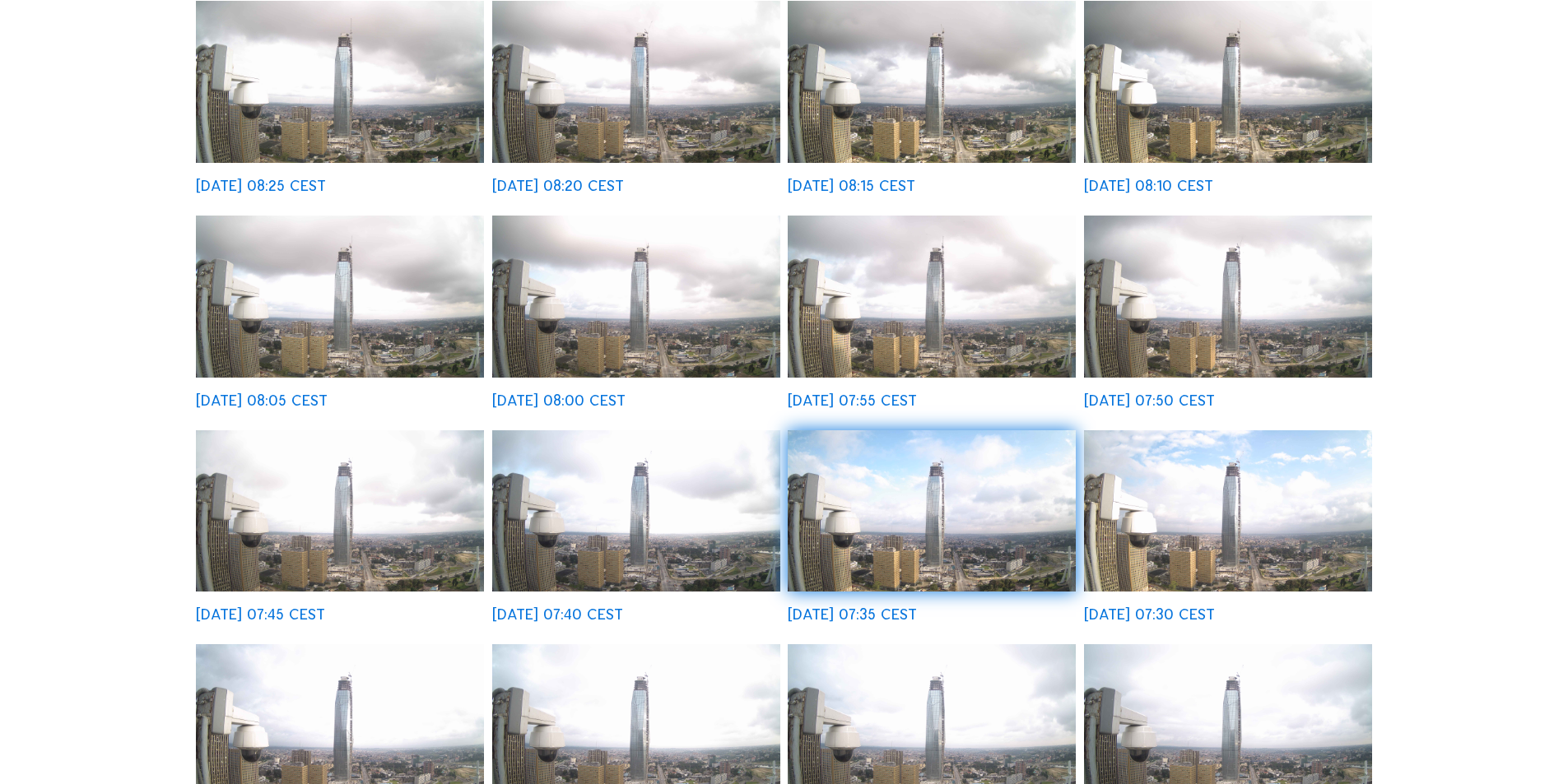
scroll to position [412, 0]
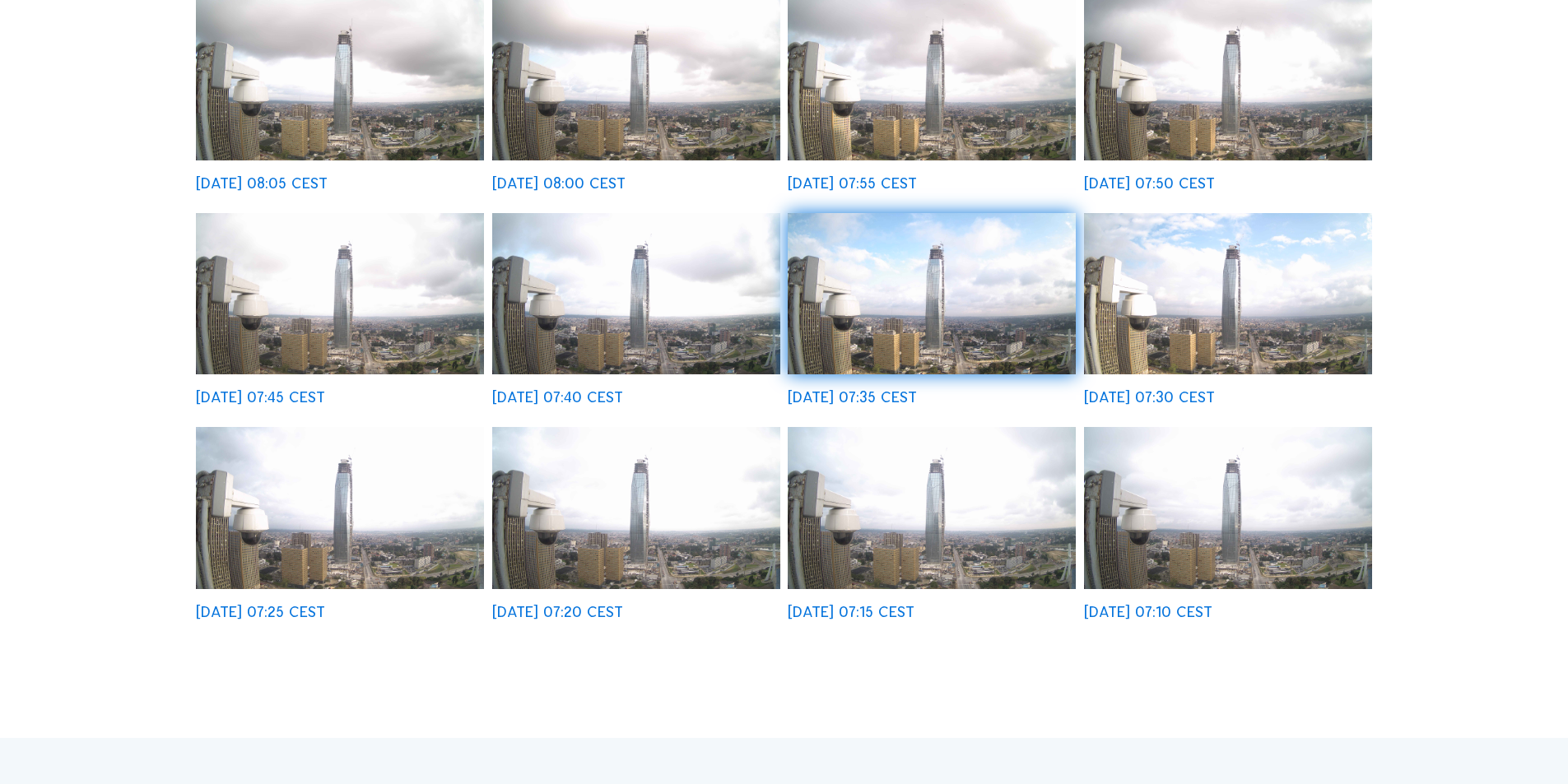
click at [973, 274] on img at bounding box center [931, 294] width 289 height 162
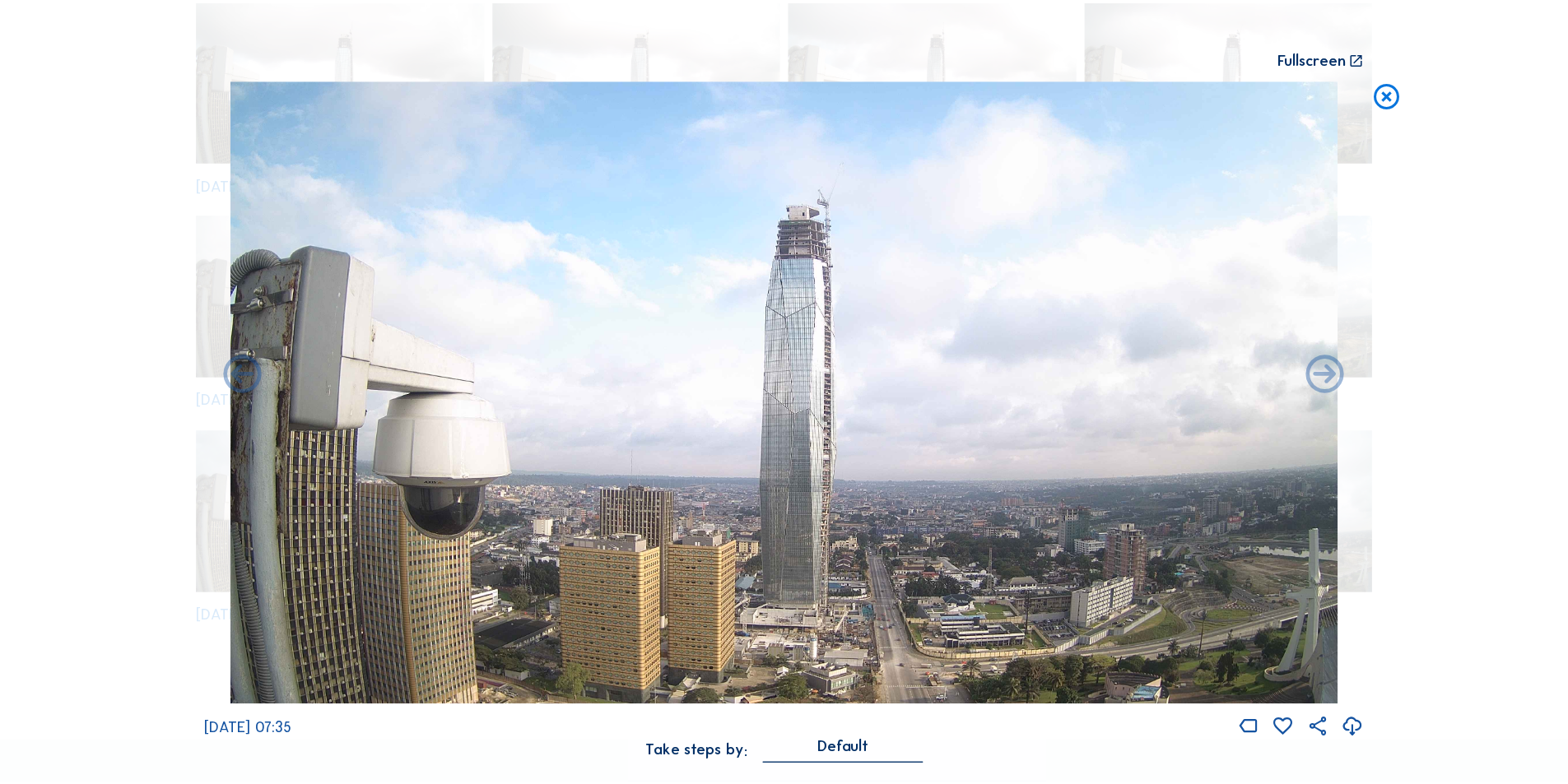
scroll to position [494, 0]
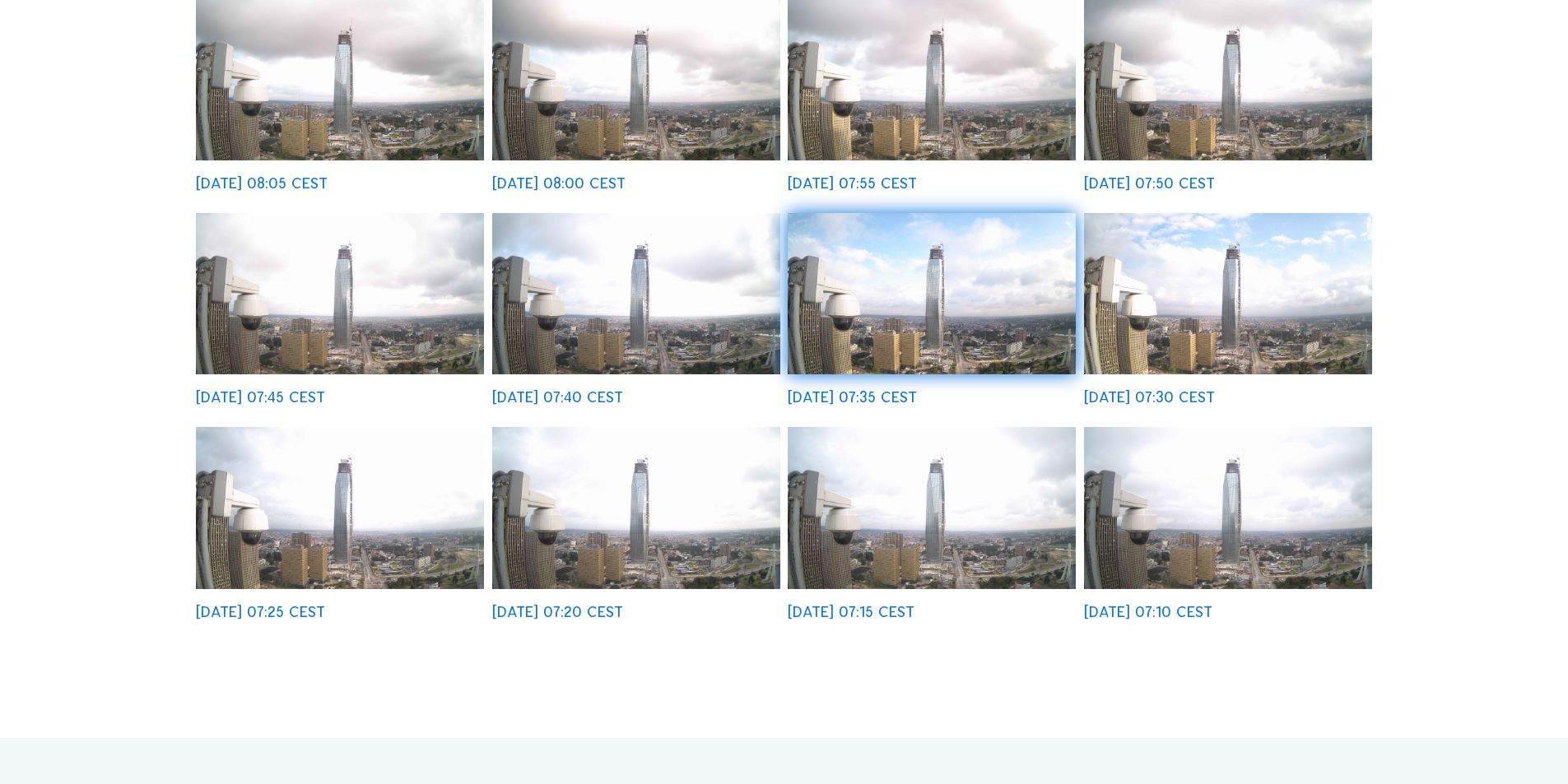
click at [620, 532] on img at bounding box center [636, 508] width 289 height 162
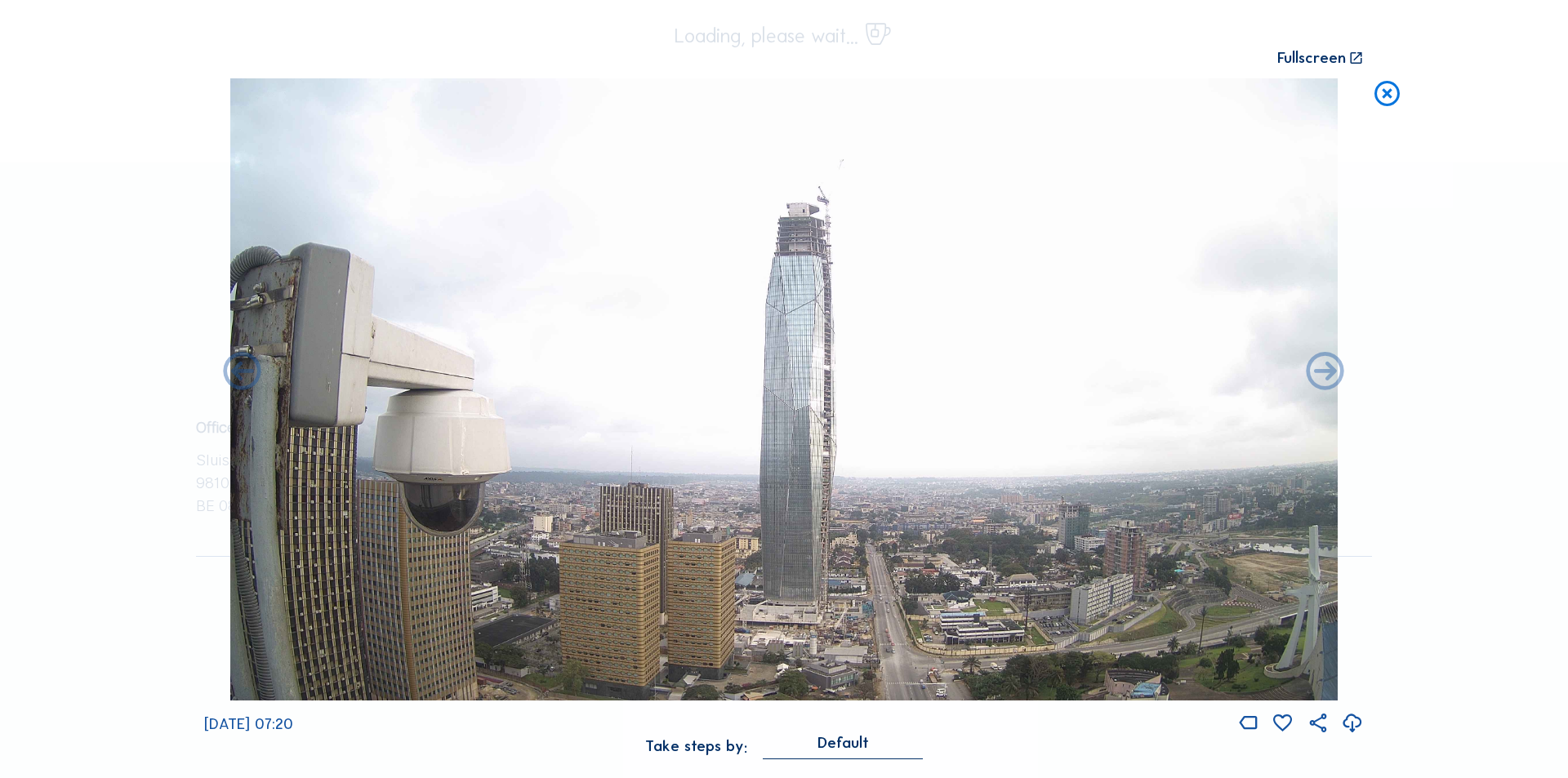
scroll to position [492, 0]
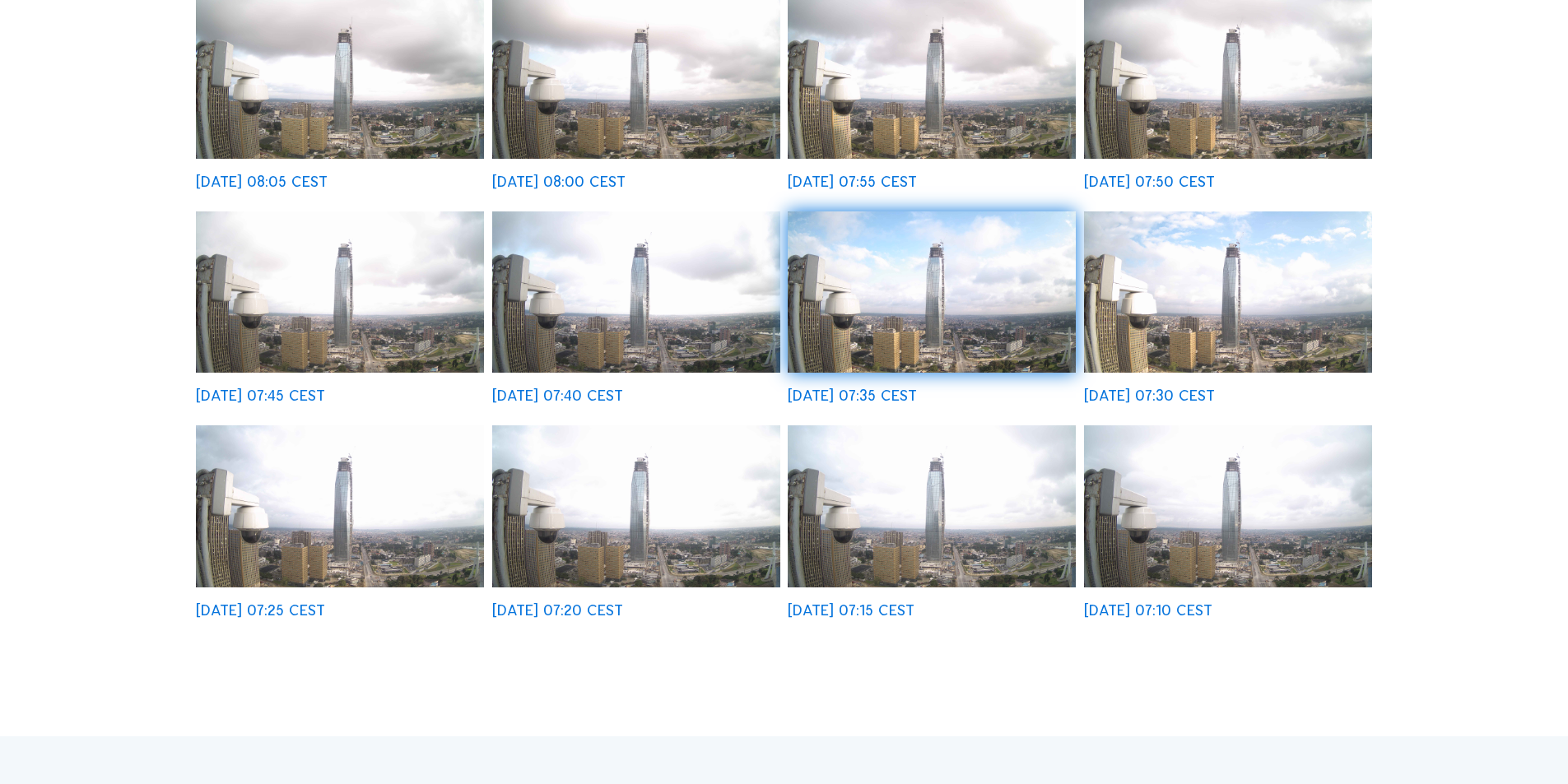
click at [975, 295] on img at bounding box center [931, 292] width 289 height 162
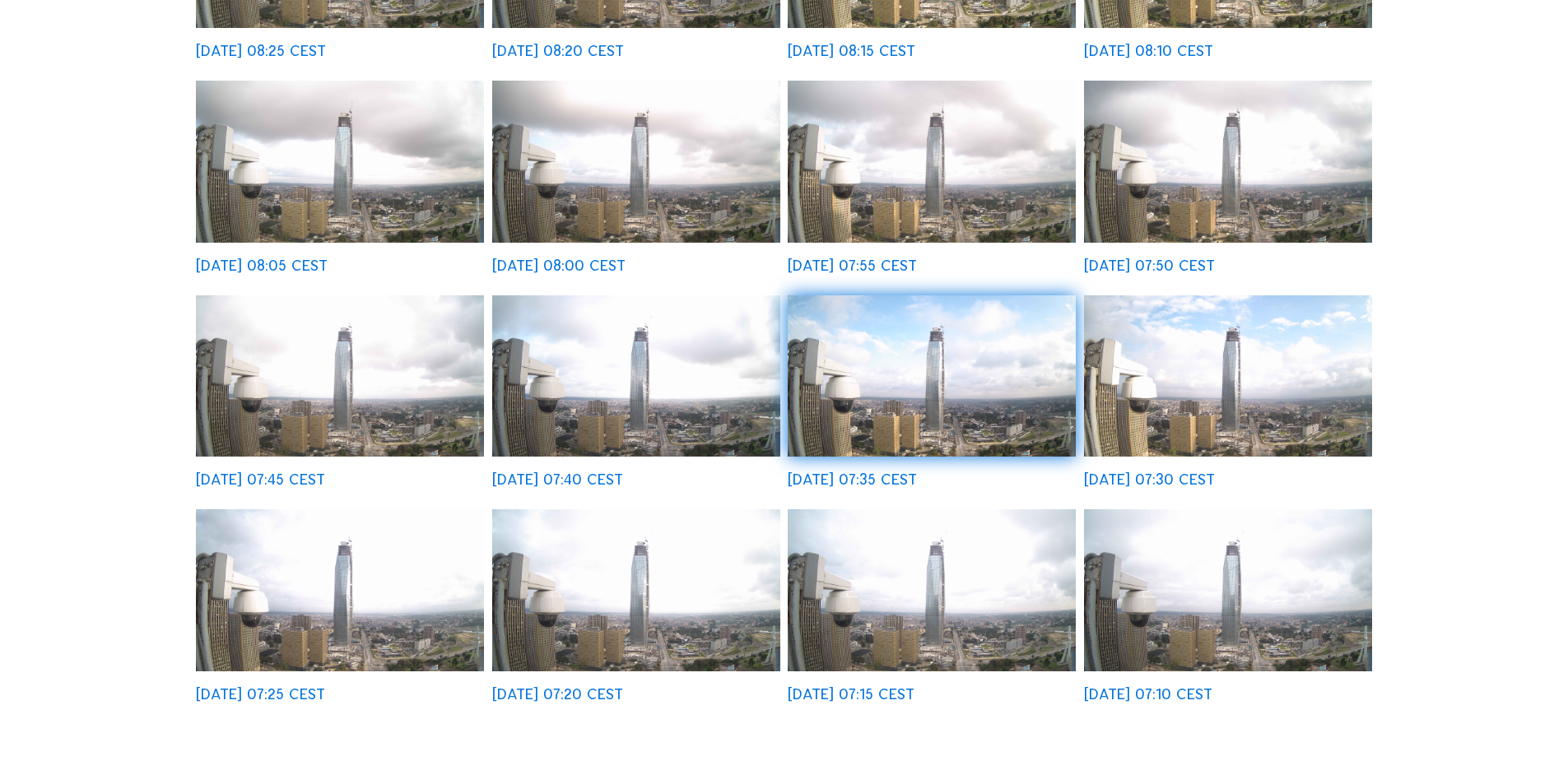
scroll to position [0, 0]
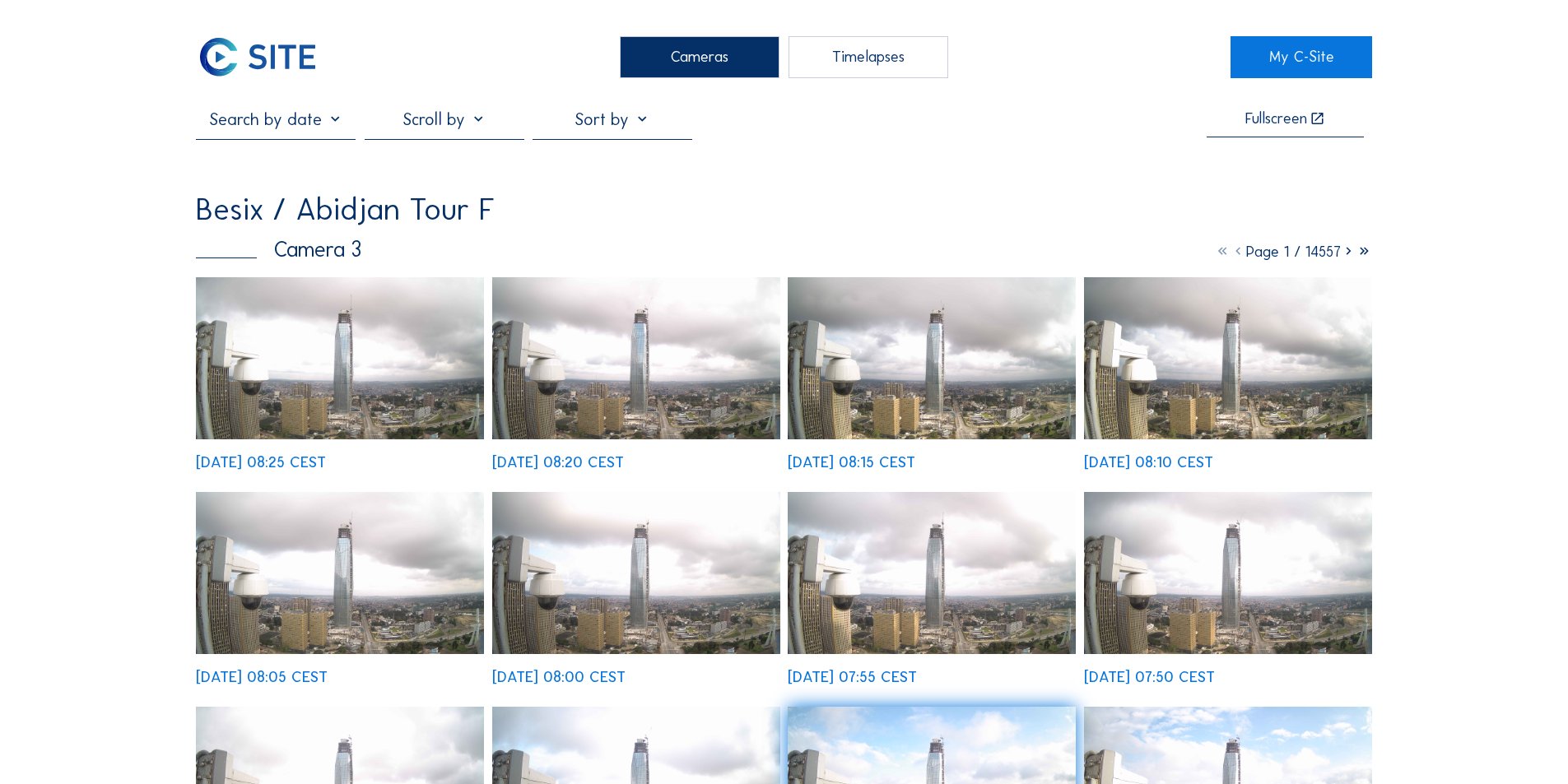
click at [694, 60] on div "Cameras" at bounding box center [699, 57] width 159 height 41
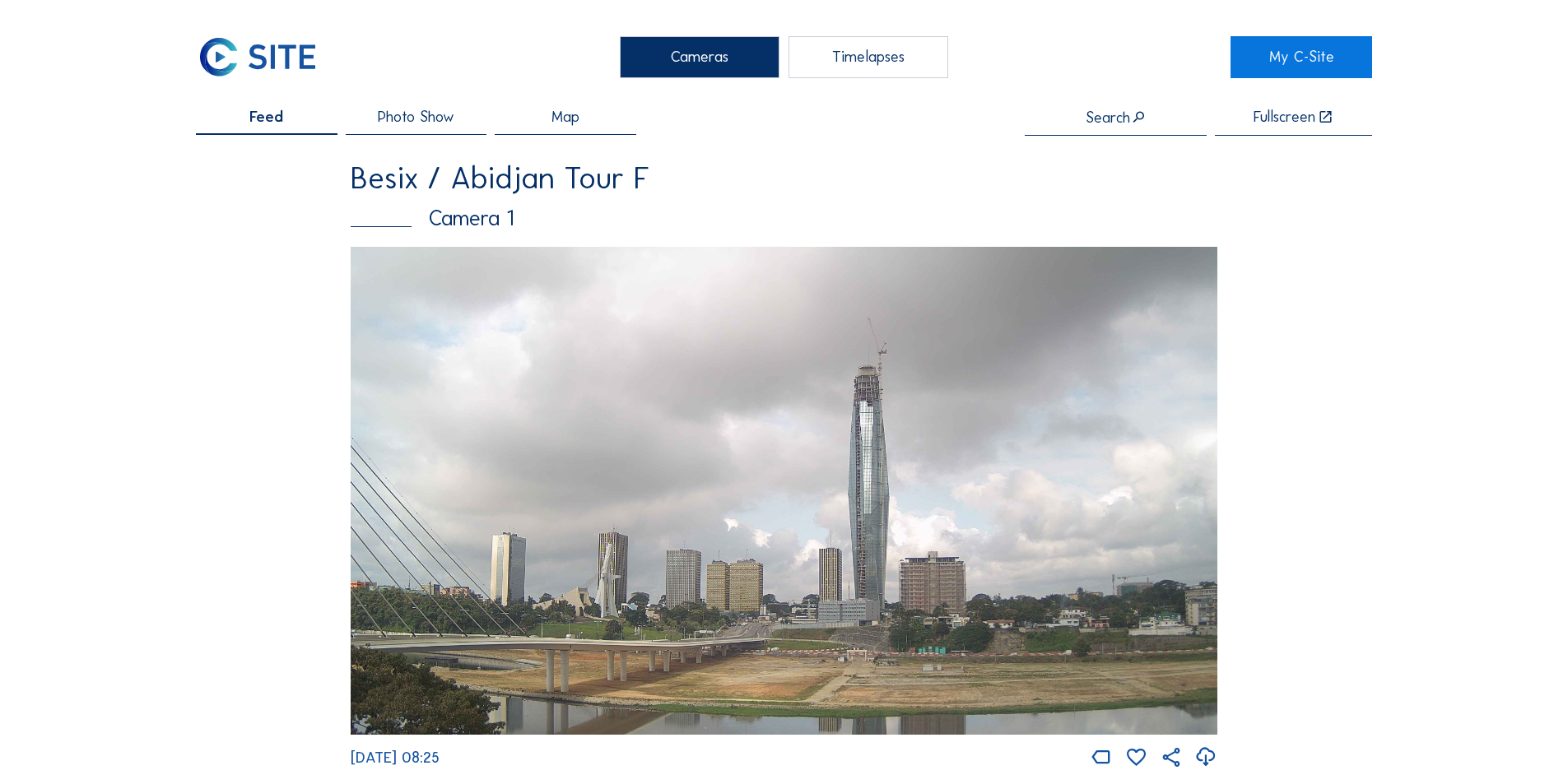
click at [839, 417] on img at bounding box center [784, 490] width 867 height 488
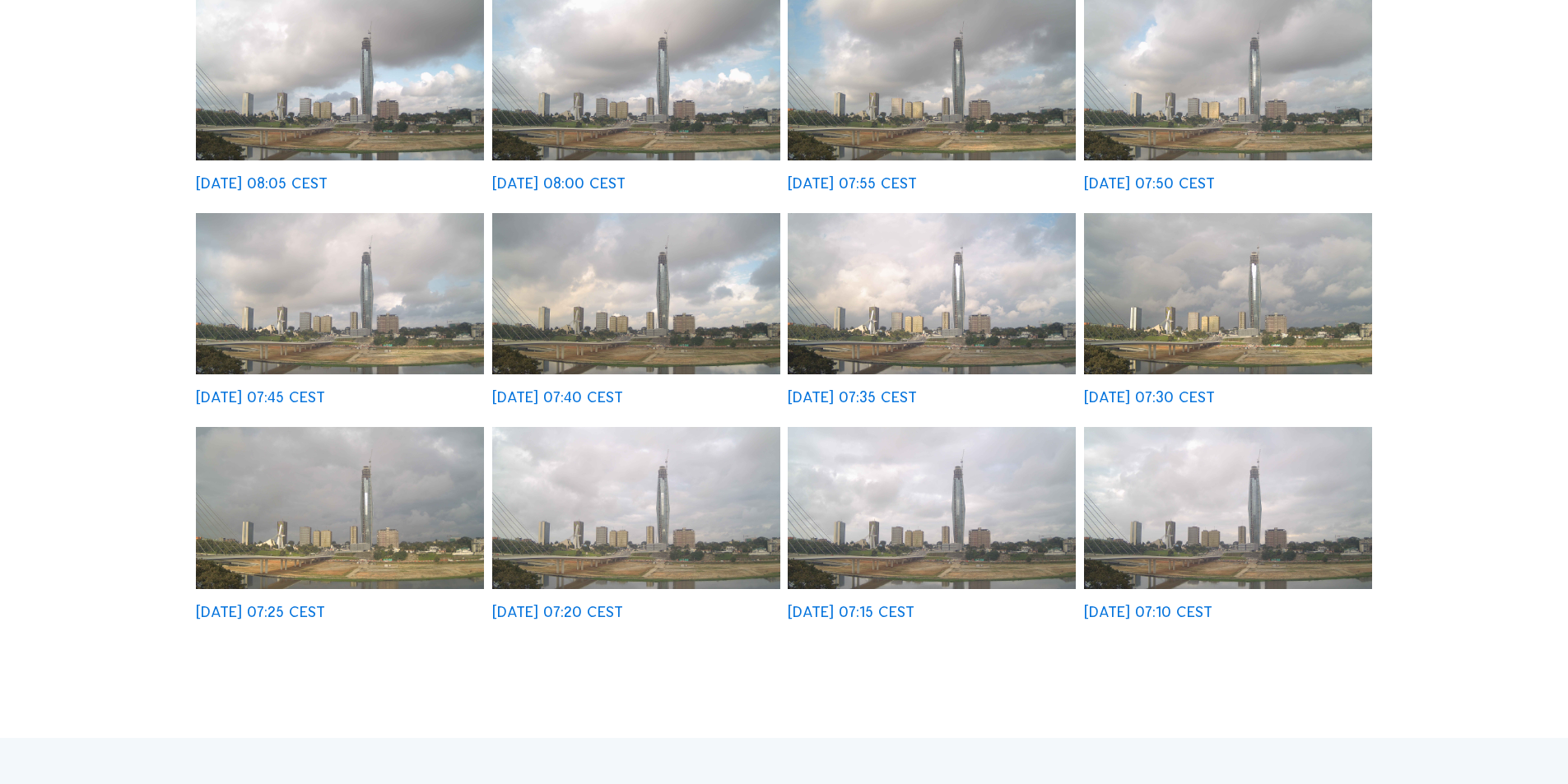
scroll to position [576, 0]
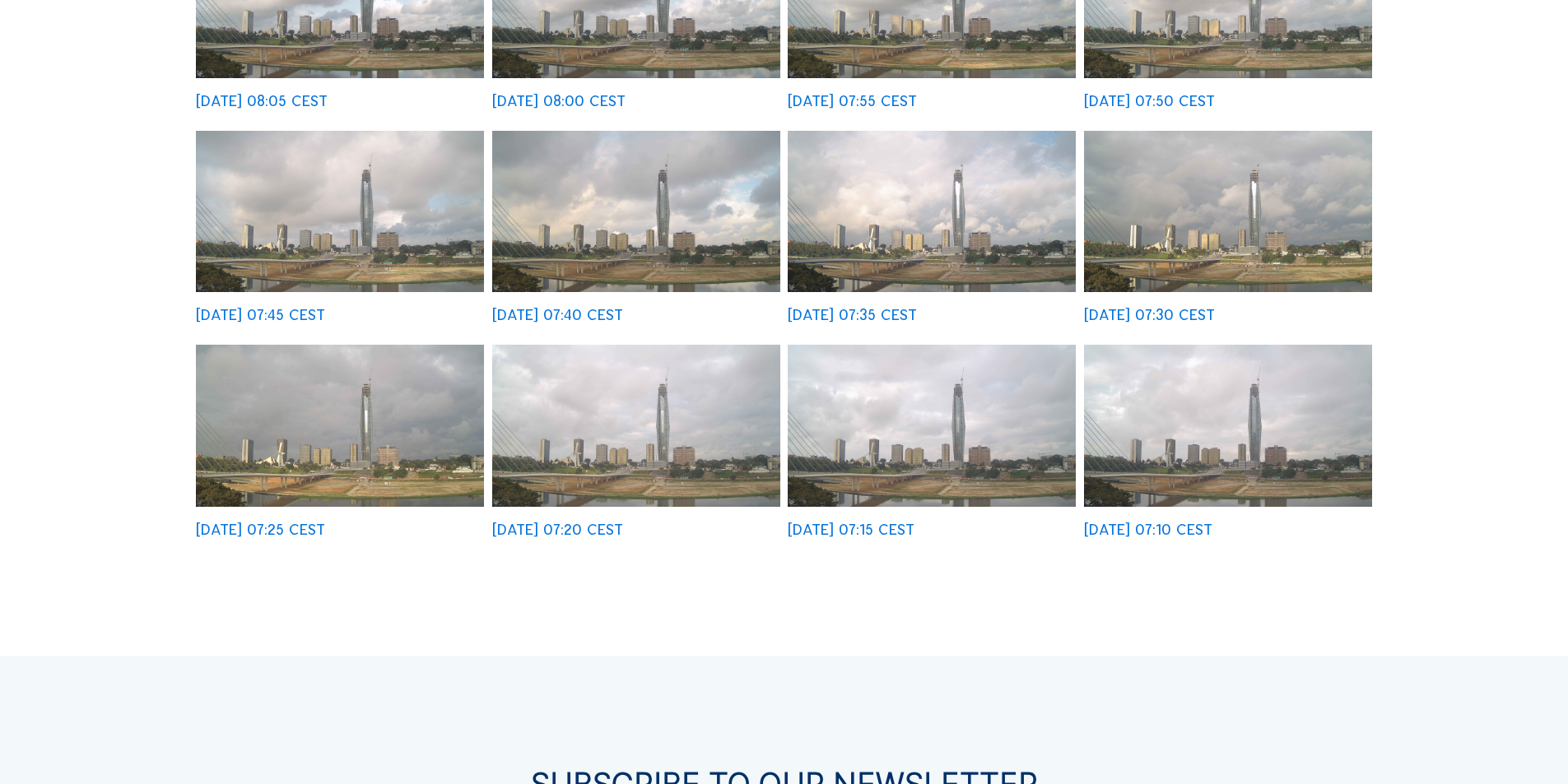
click at [942, 424] on img at bounding box center [931, 426] width 289 height 162
